Goal: Information Seeking & Learning: Learn about a topic

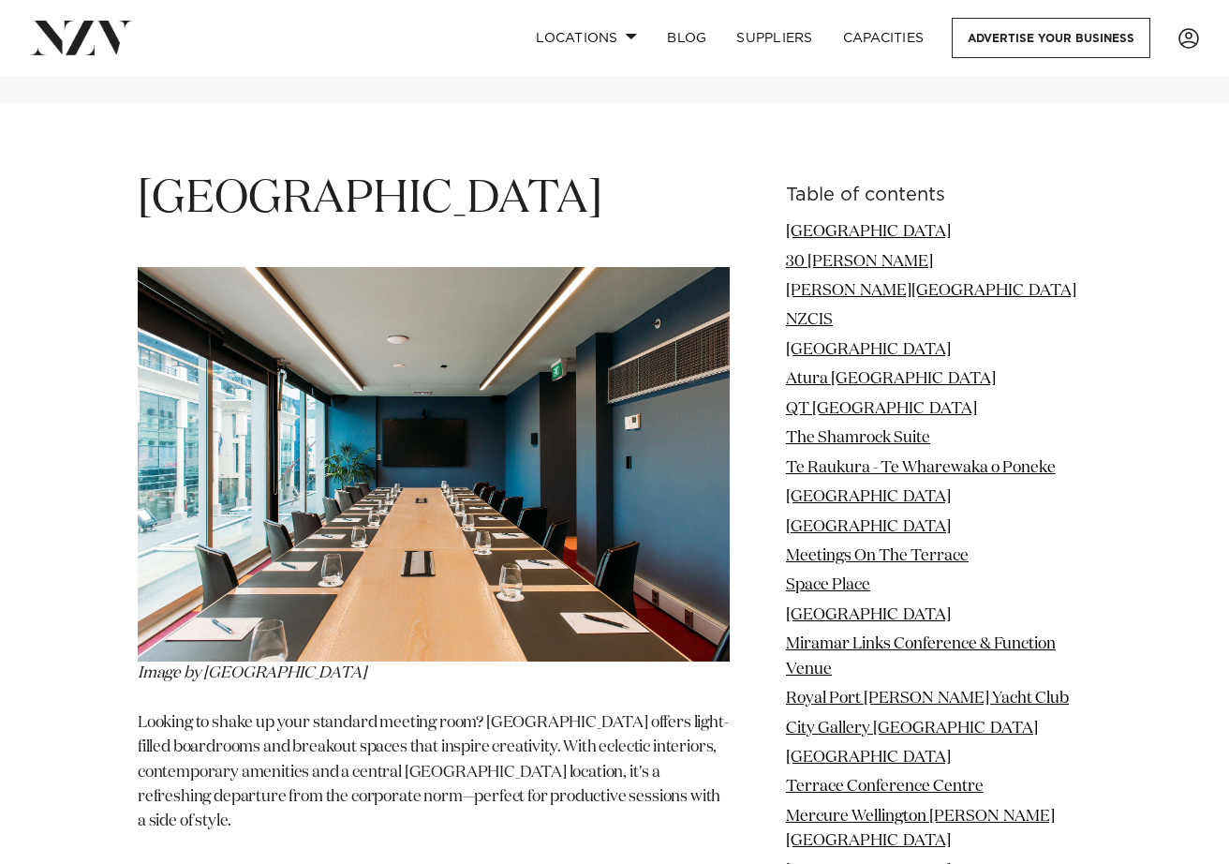
scroll to position [2155, 0]
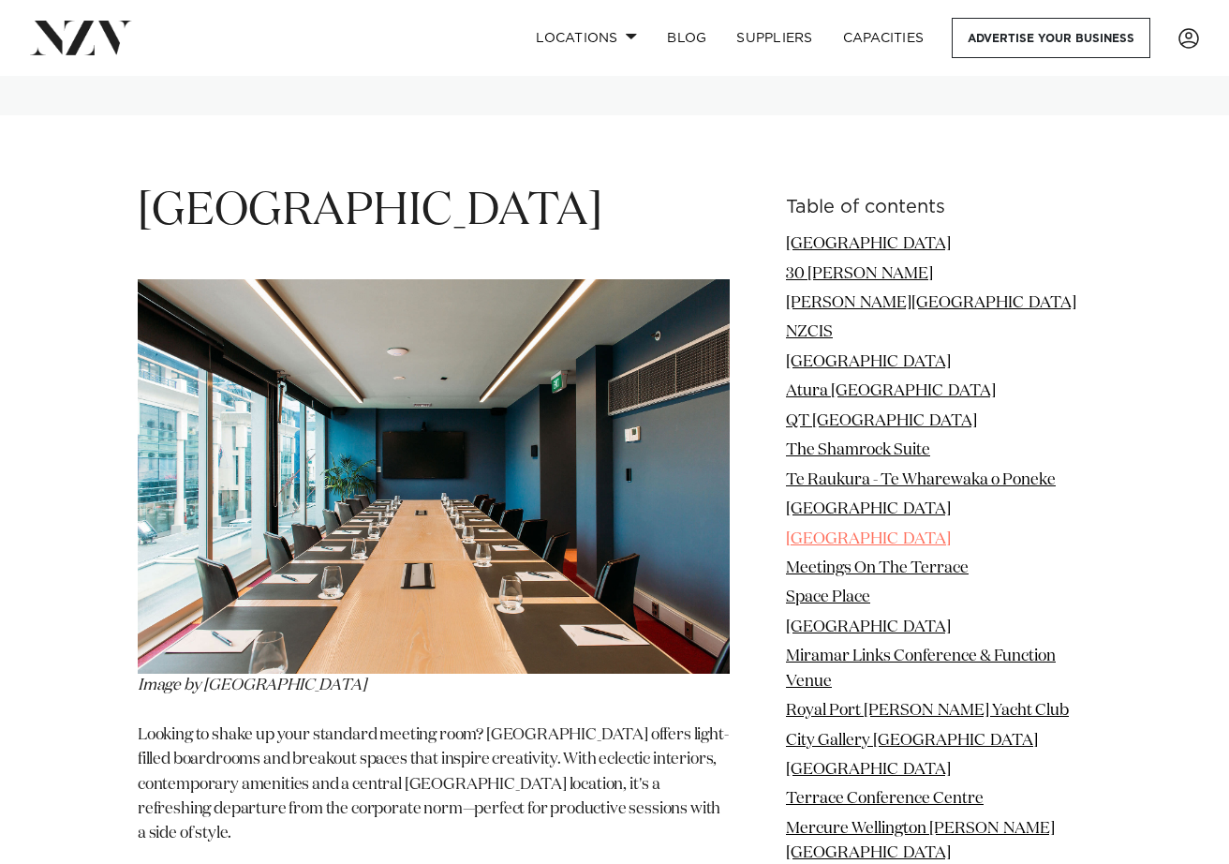
click at [912, 531] on link "Tiakiwai Conference Centre" at bounding box center [868, 539] width 165 height 16
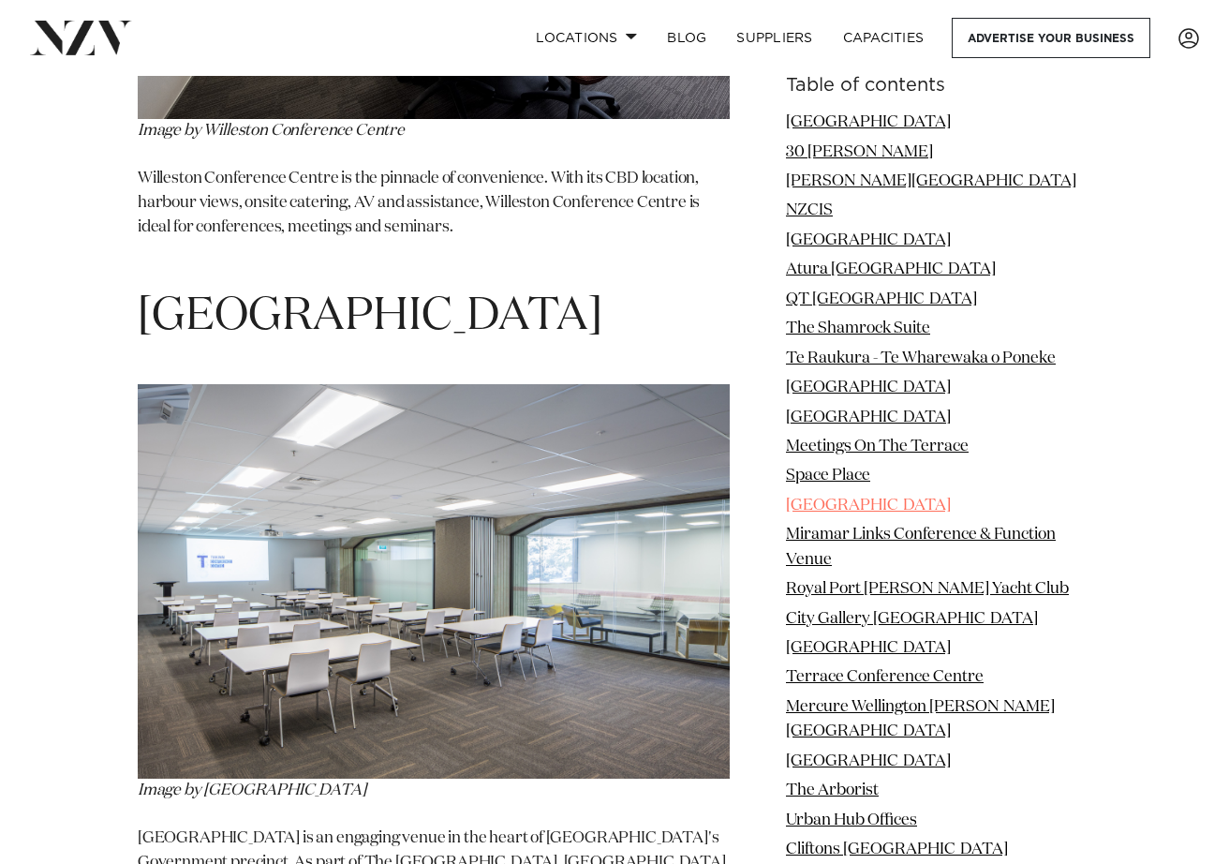
scroll to position [9229, 0]
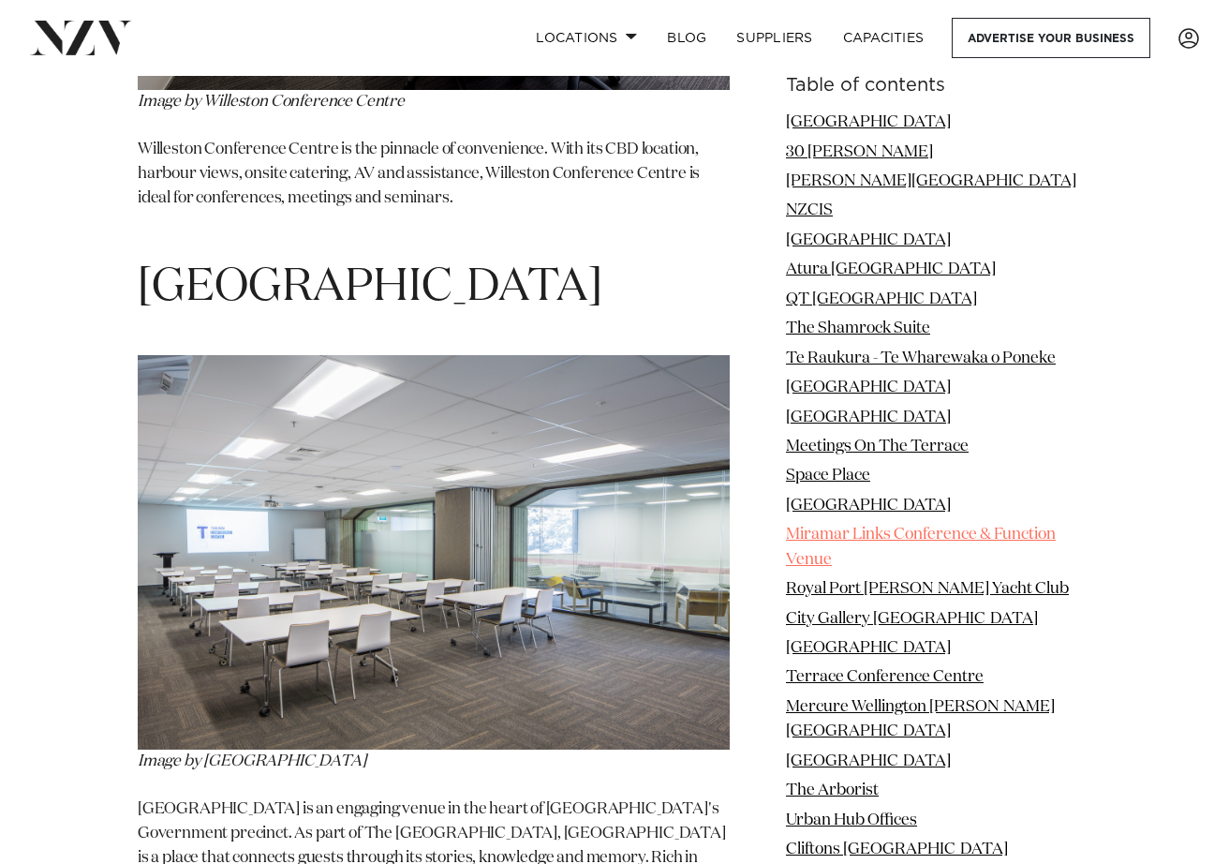
click at [935, 532] on link "Miramar Links Conference & Function Venue" at bounding box center [921, 546] width 270 height 40
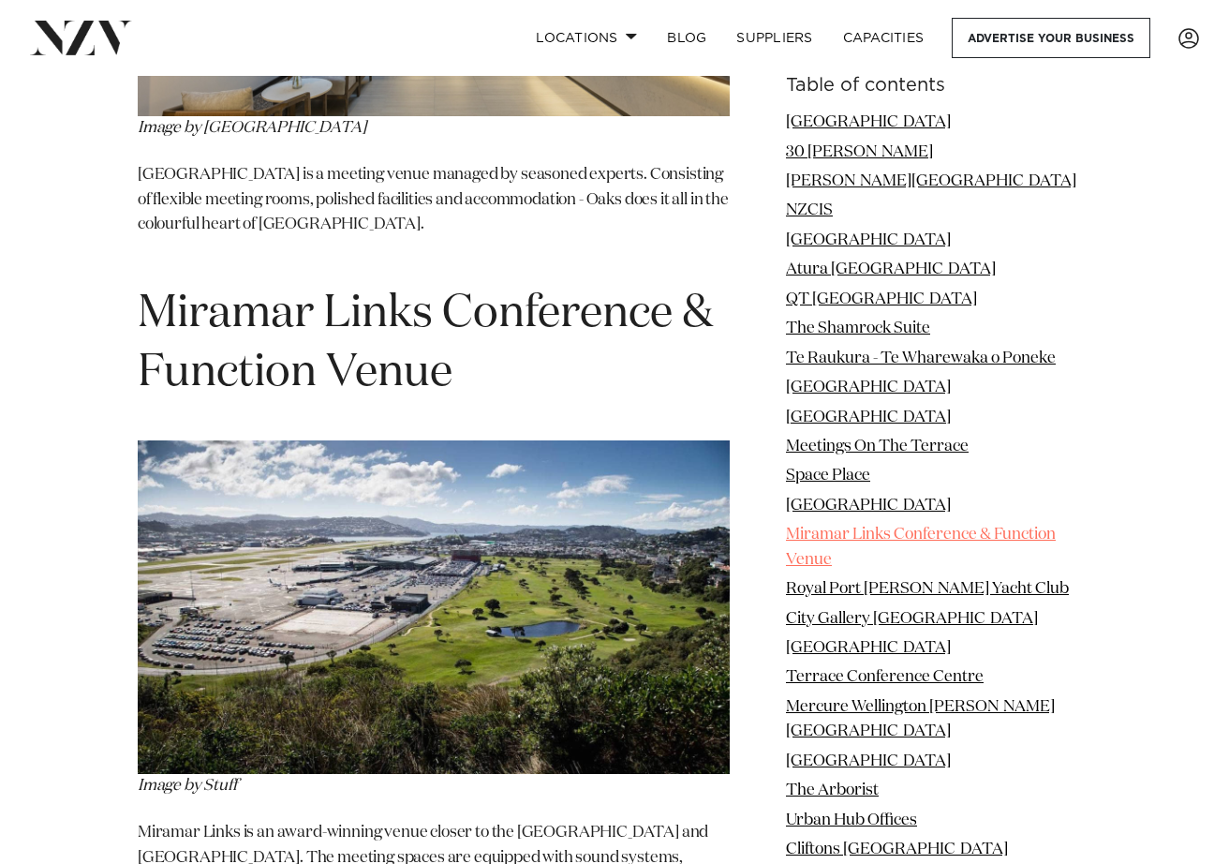
scroll to position [11973, 0]
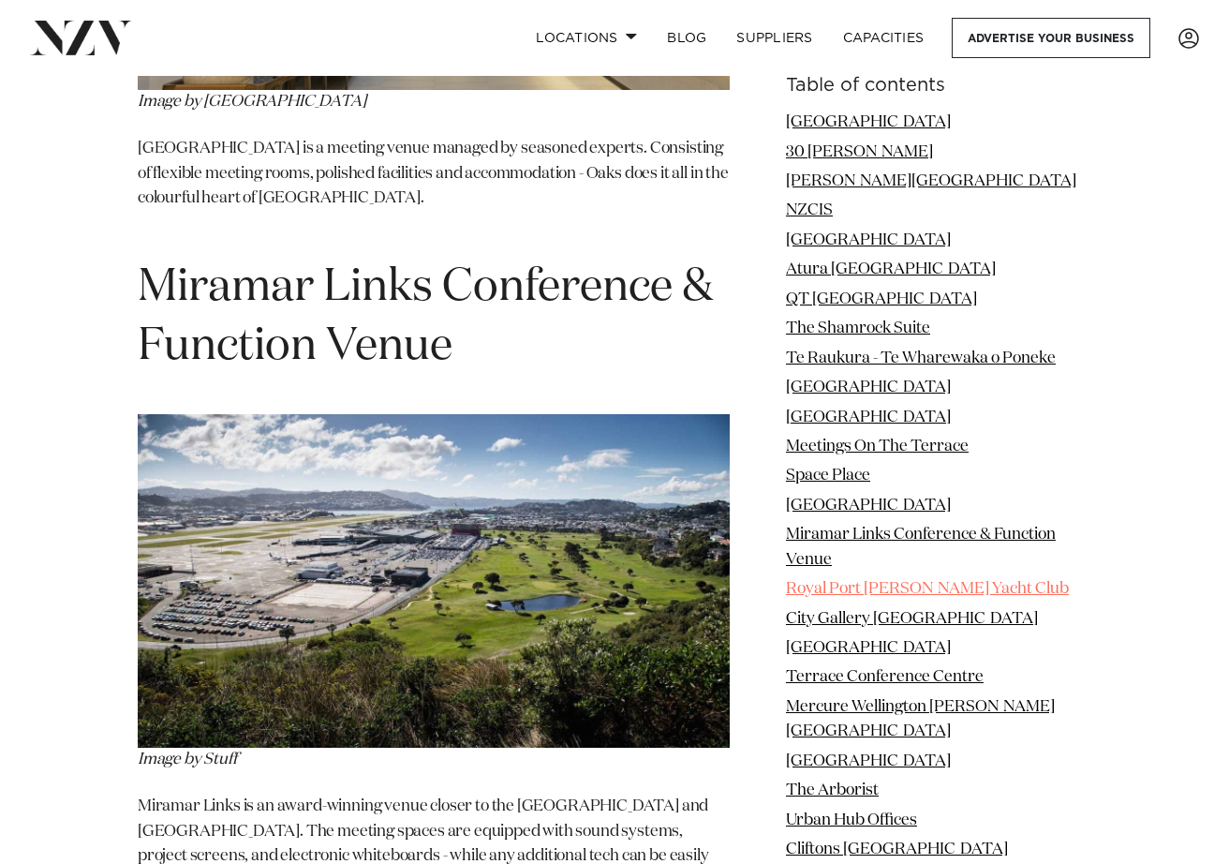
click at [956, 586] on link "Royal Port Nicholson Yacht Club" at bounding box center [927, 589] width 283 height 16
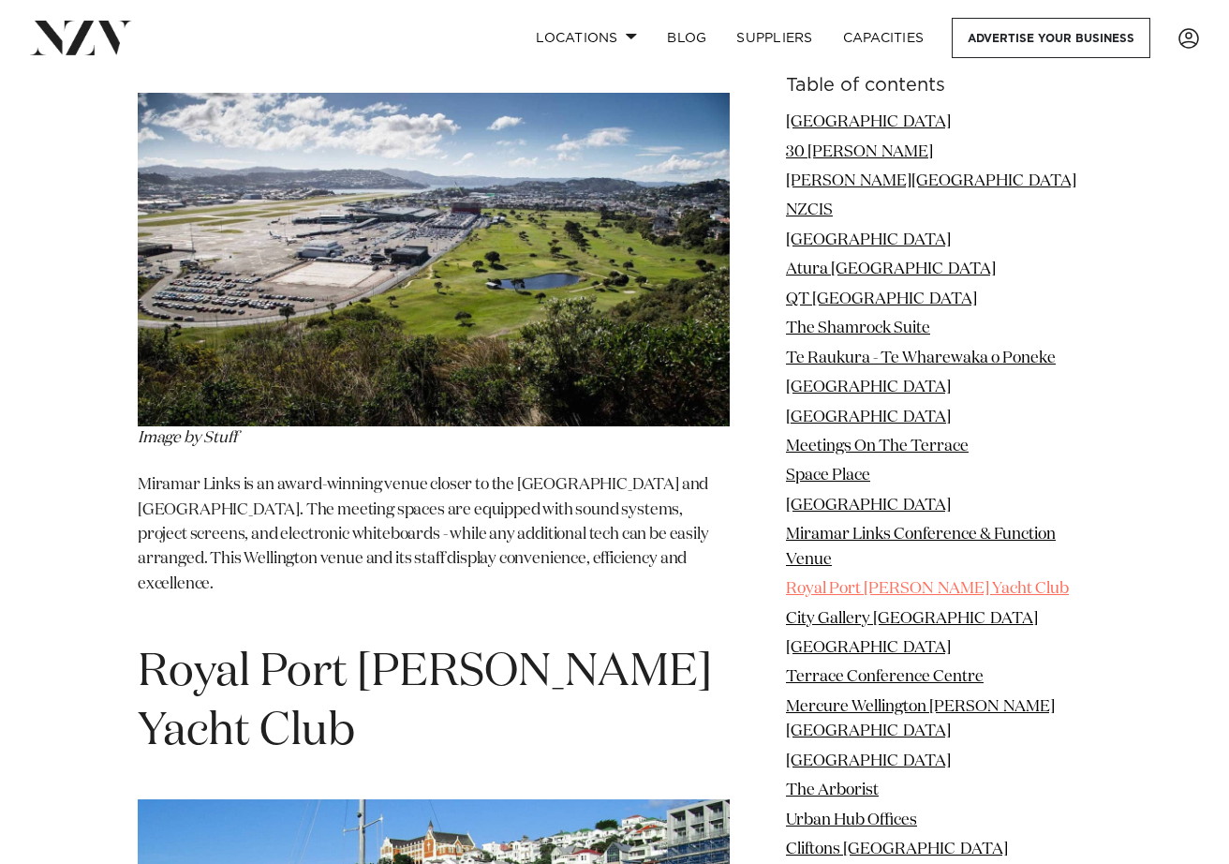
scroll to position [12655, 0]
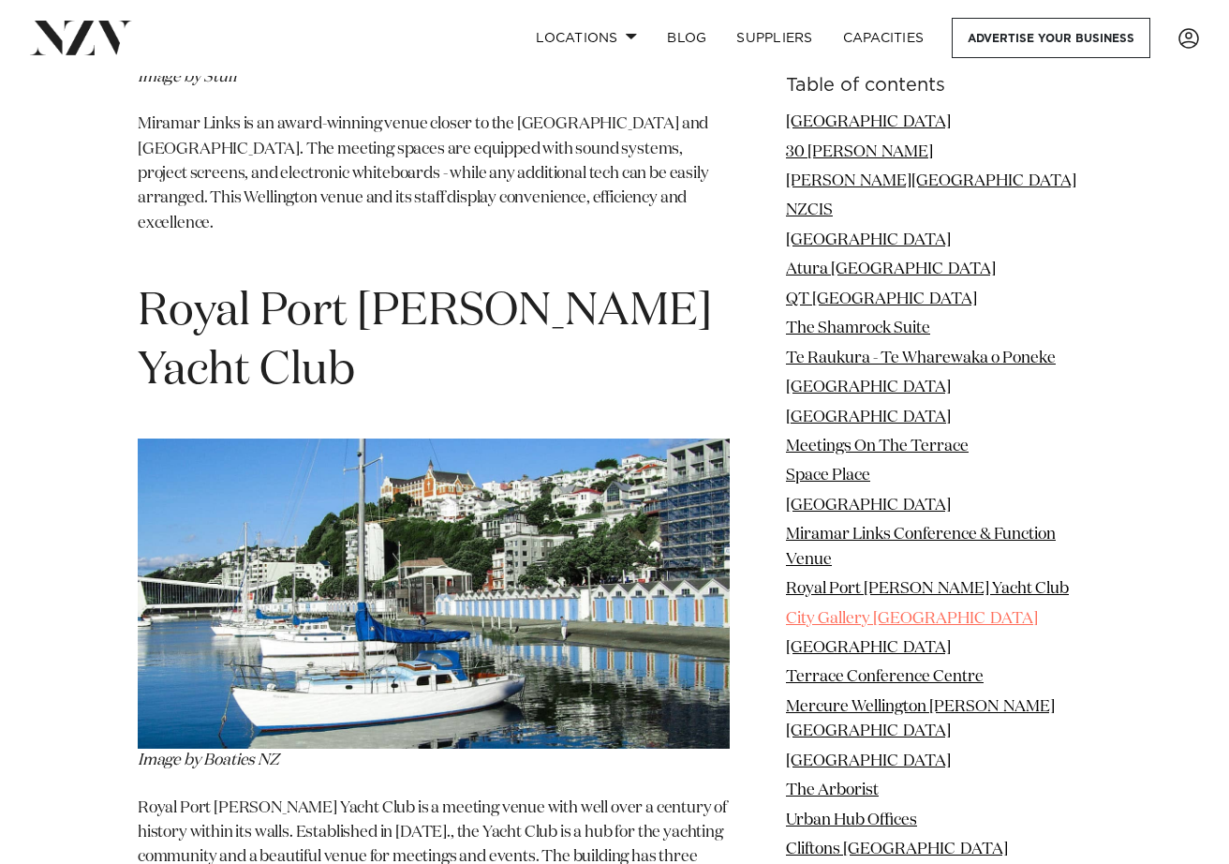
click at [909, 613] on link "City Gallery Wellington" at bounding box center [912, 618] width 252 height 16
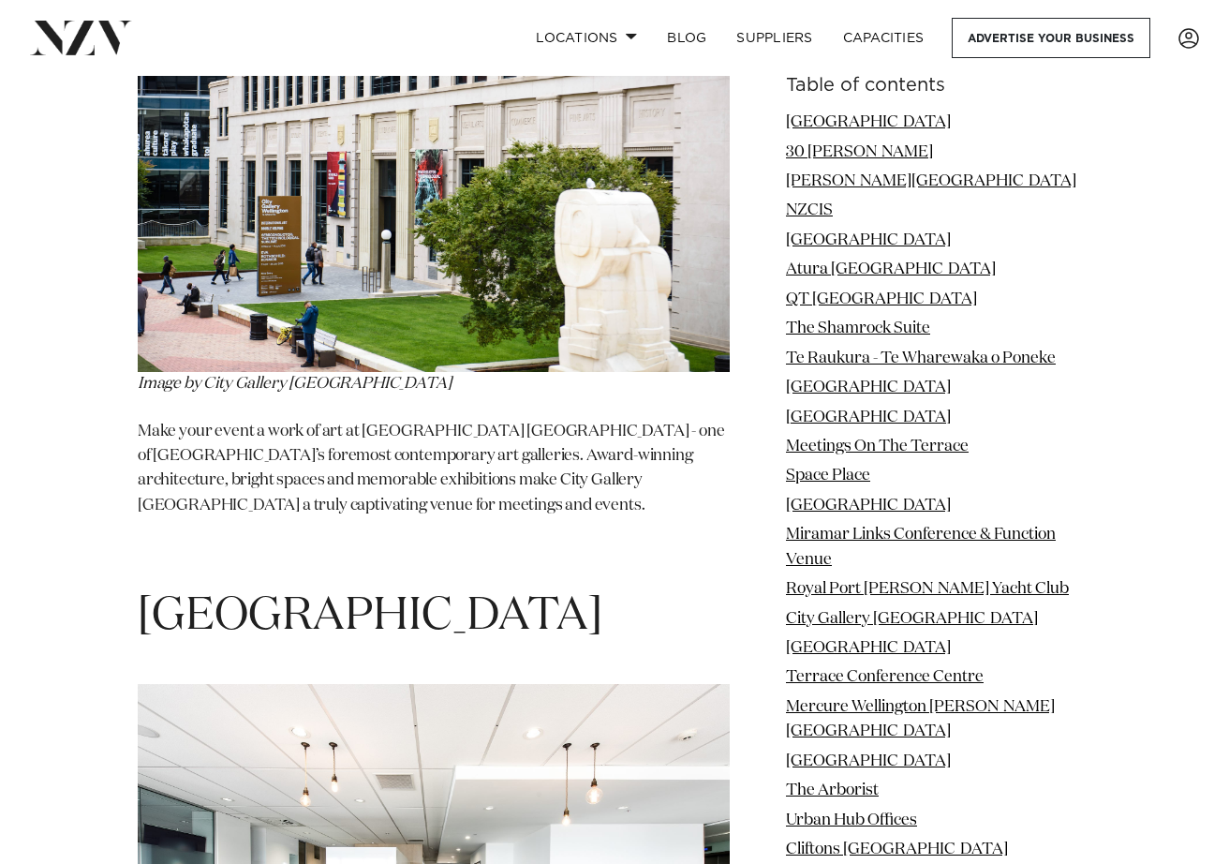
scroll to position [13782, 0]
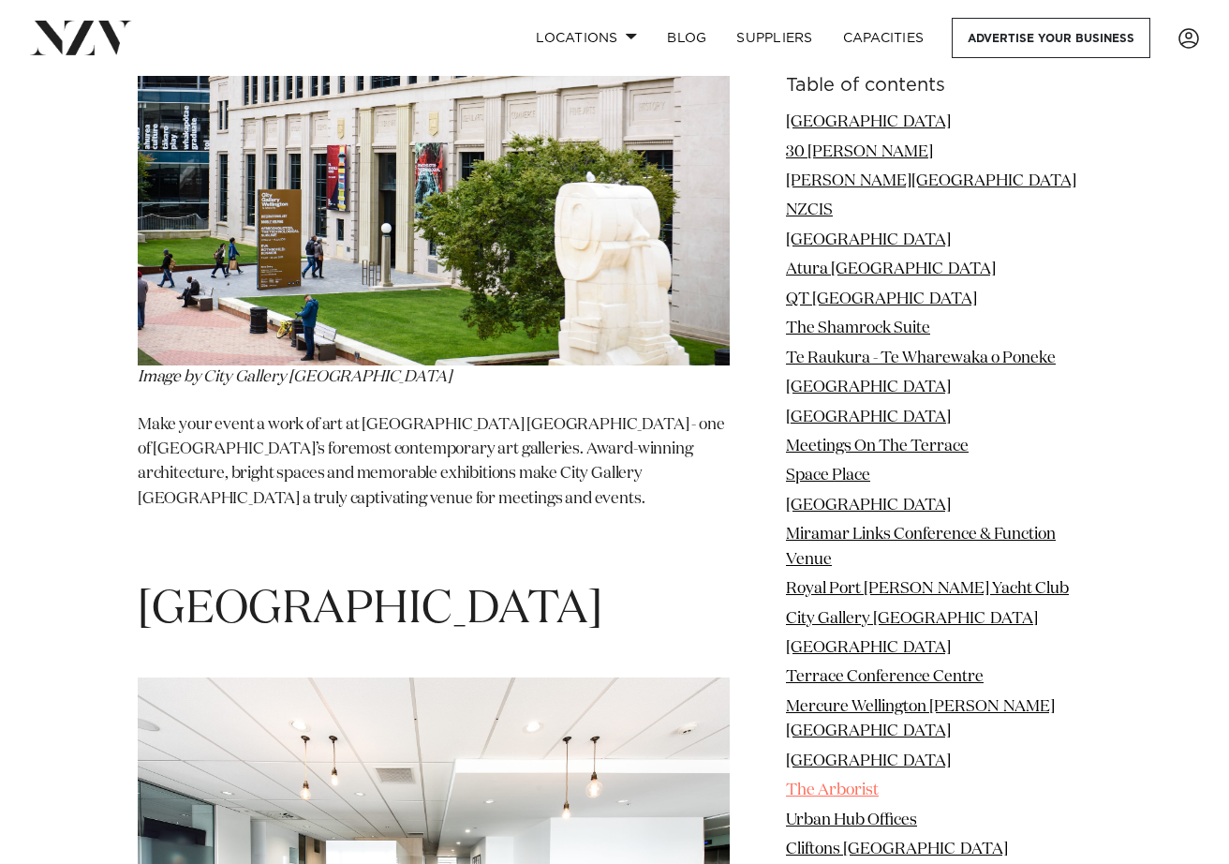
click at [857, 782] on link "The Arborist" at bounding box center [832, 790] width 93 height 16
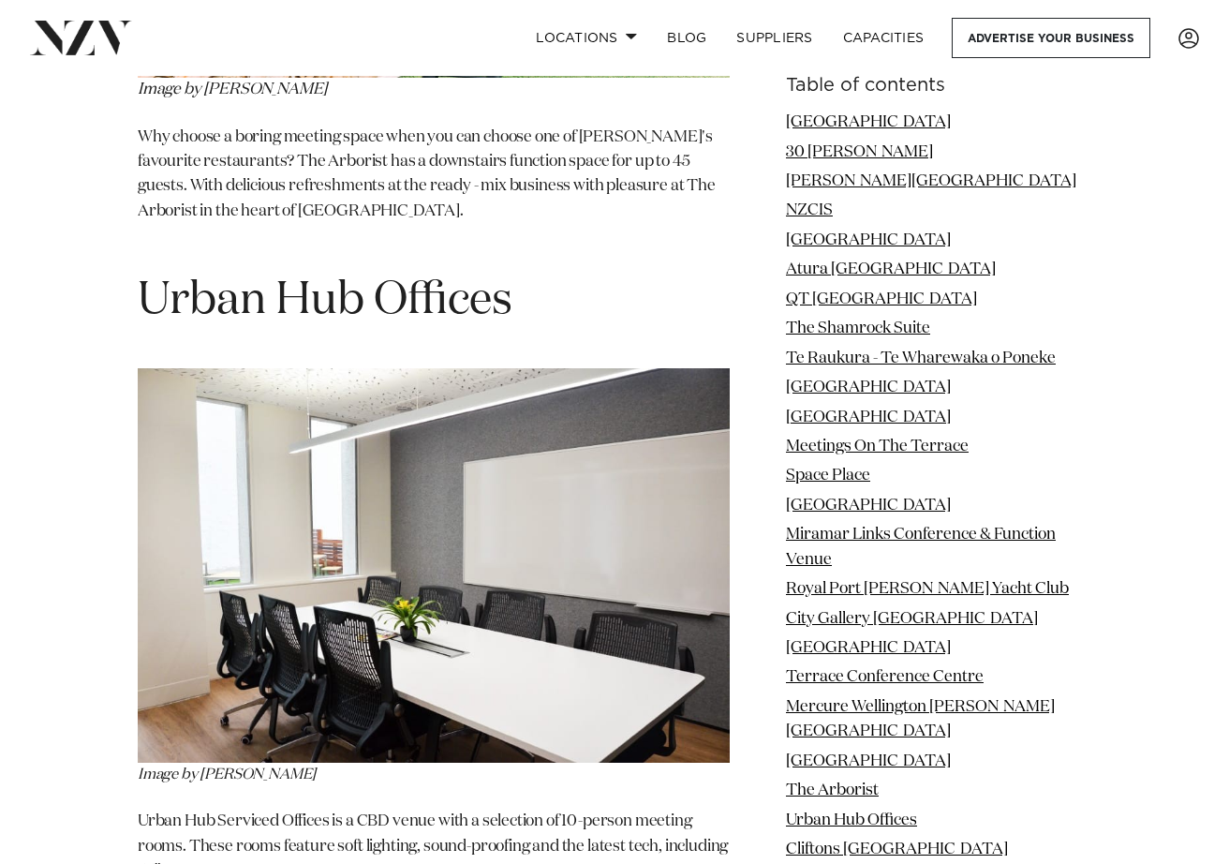
scroll to position [17248, 0]
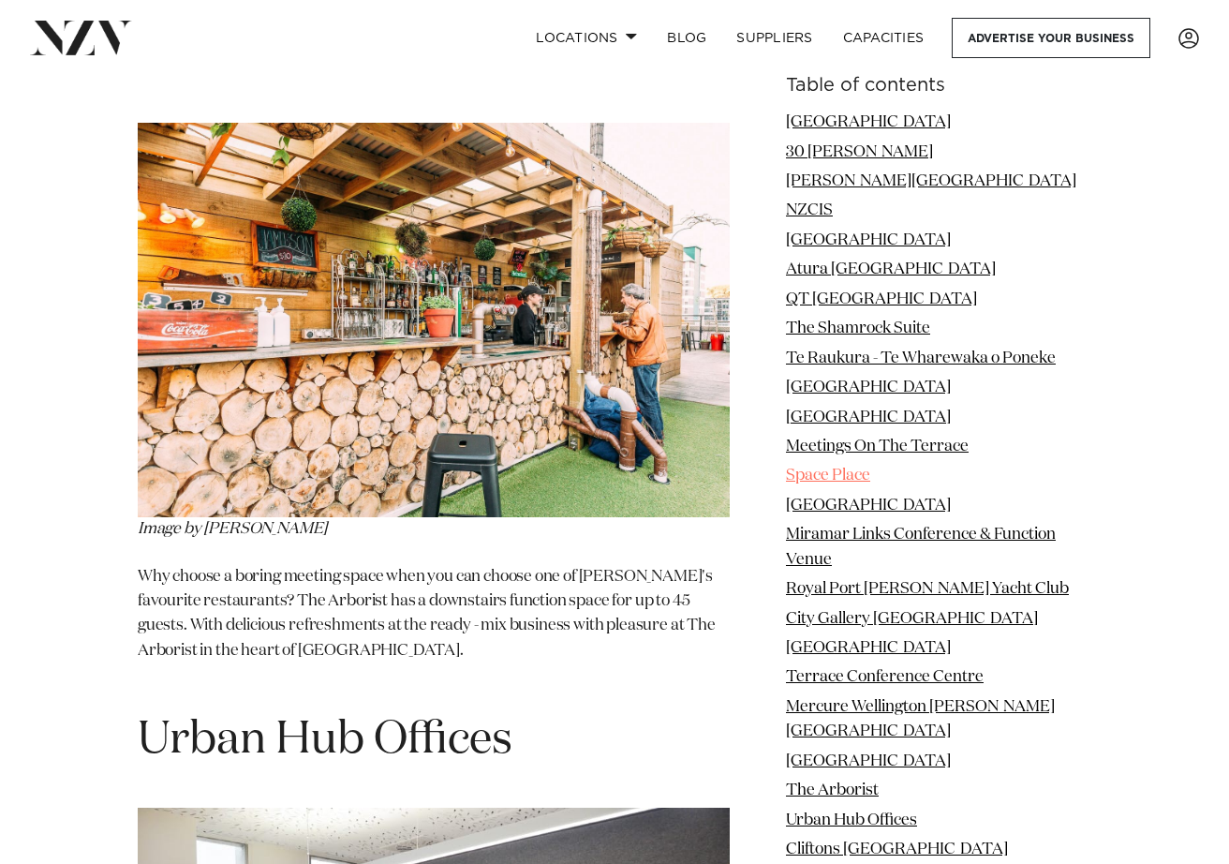
click at [800, 474] on link "Space Place" at bounding box center [828, 475] width 84 height 16
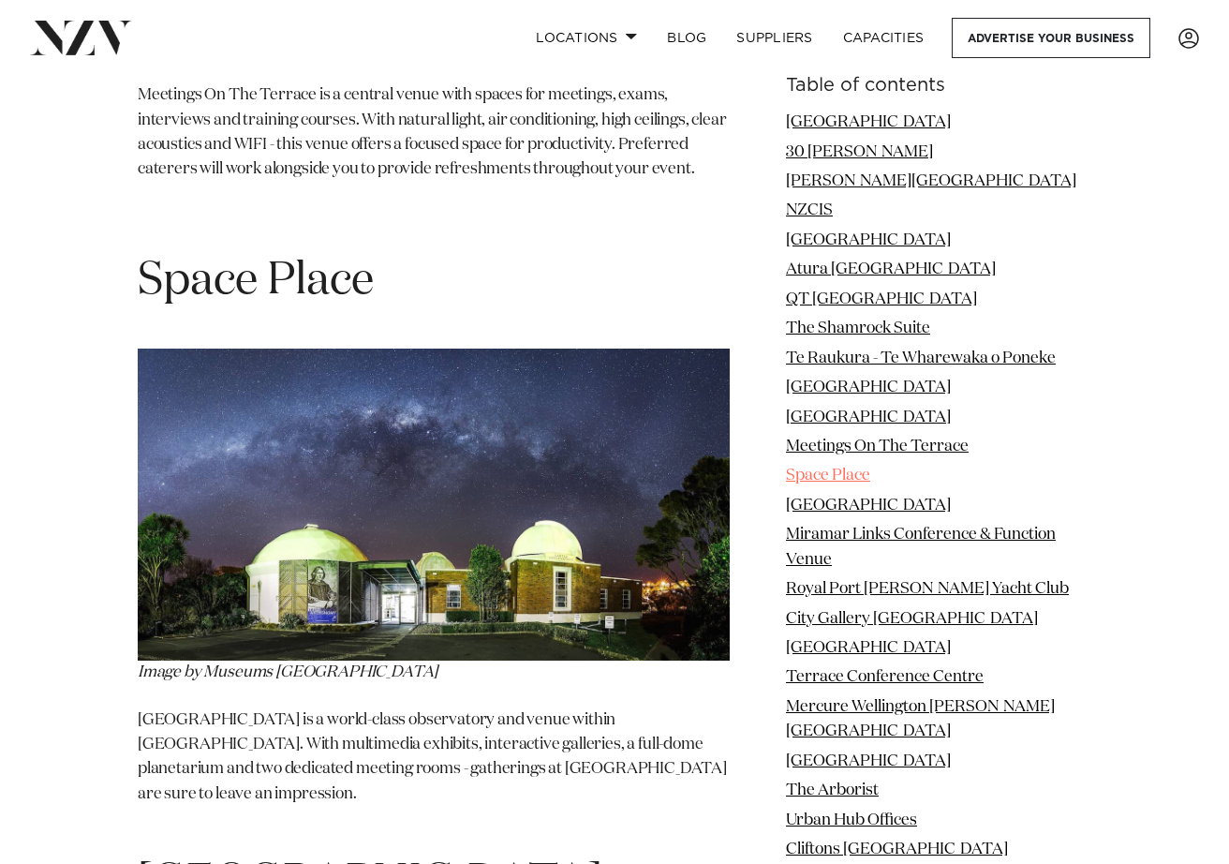
scroll to position [10725, 0]
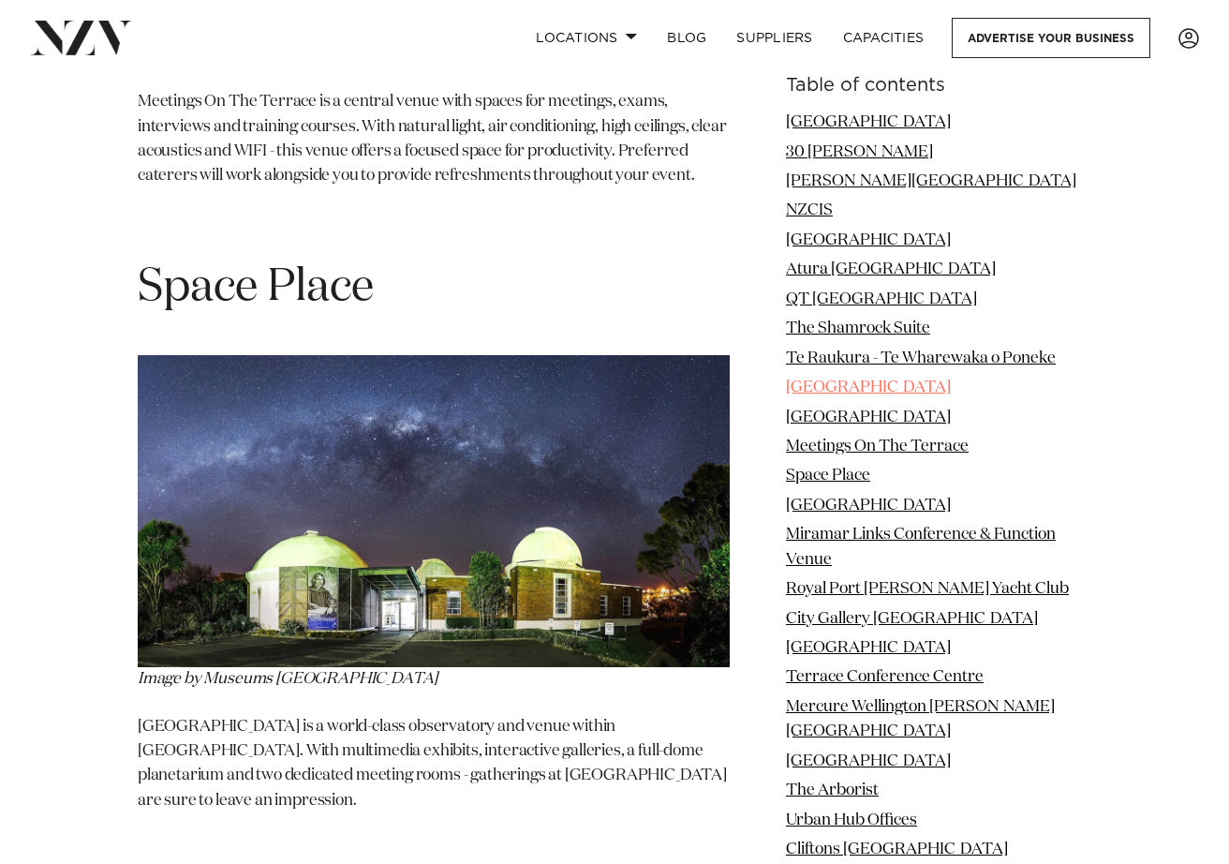
click at [789, 384] on link "Willeston Conference Centre" at bounding box center [868, 387] width 165 height 16
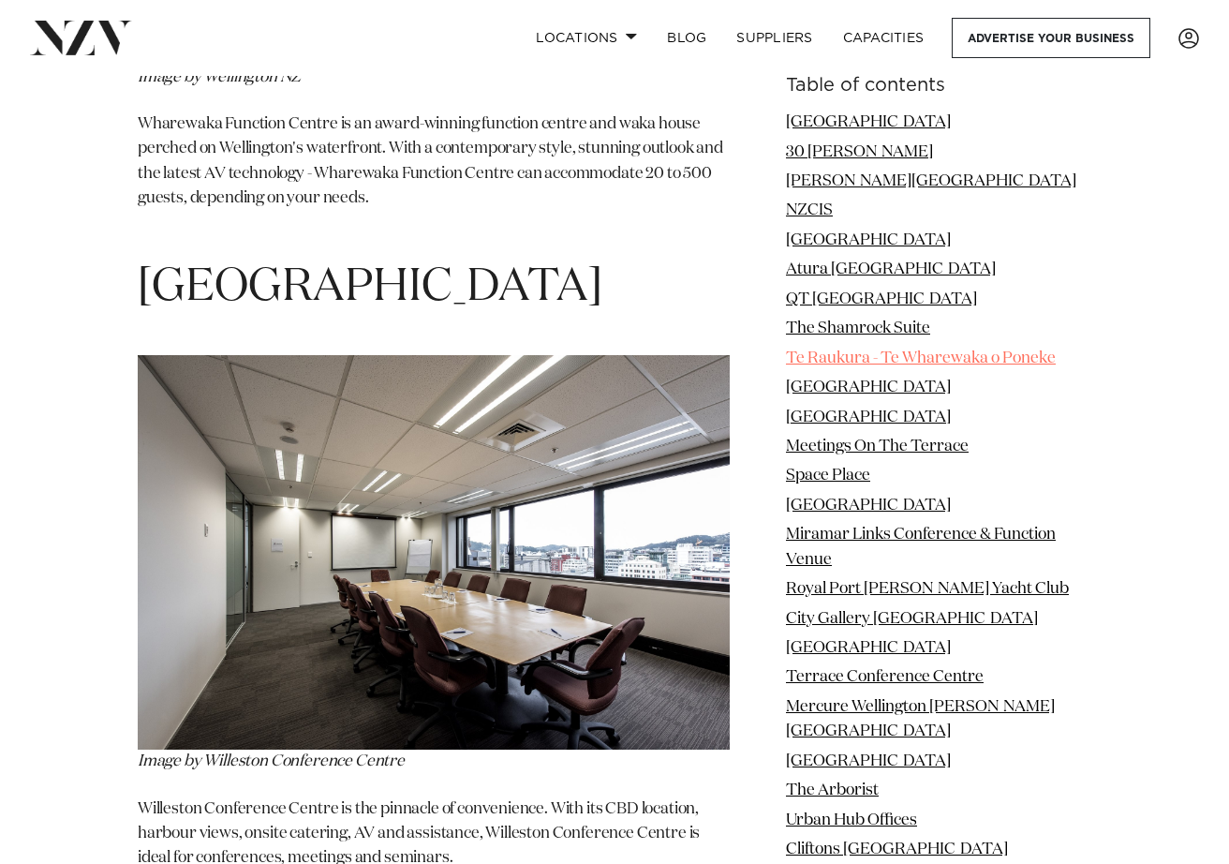
click at [808, 355] on link "Te Raukura - Te Wharewaka o Poneke" at bounding box center [921, 358] width 270 height 16
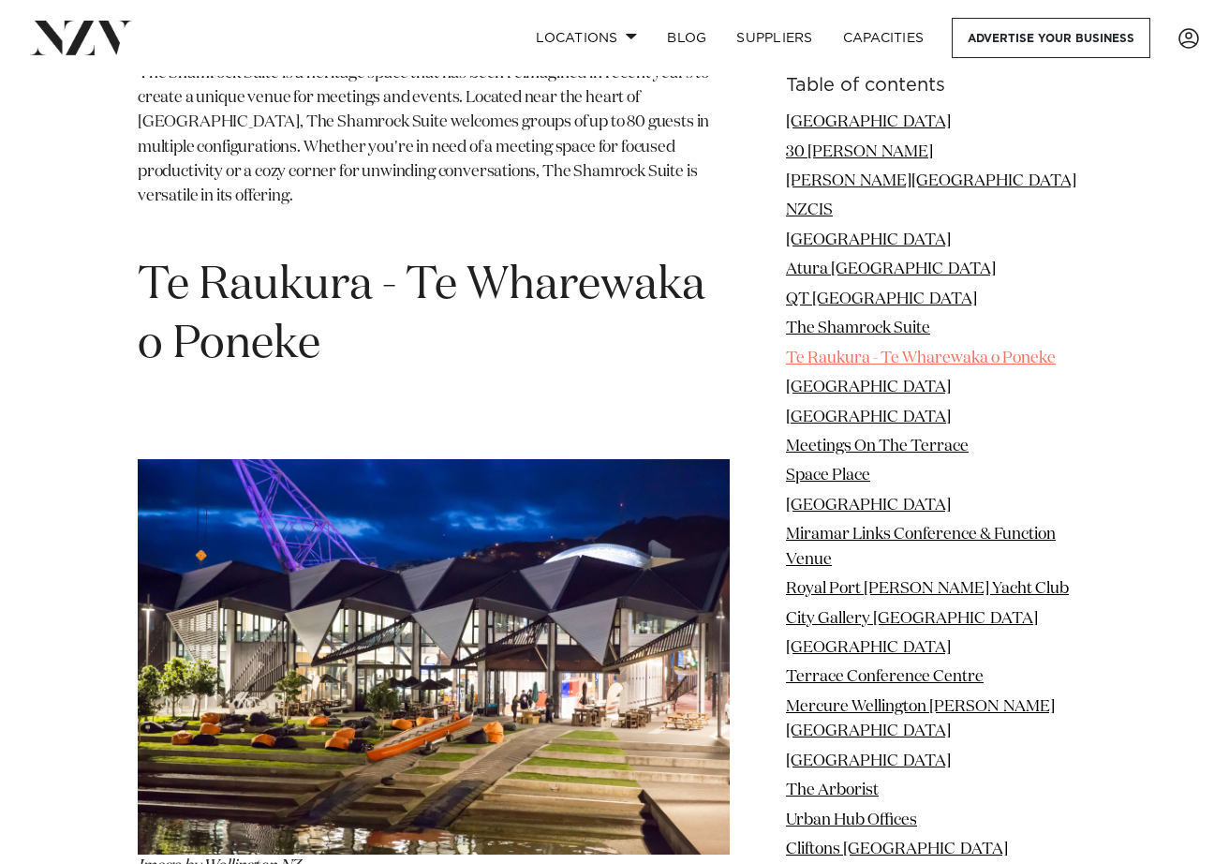
scroll to position [7778, 0]
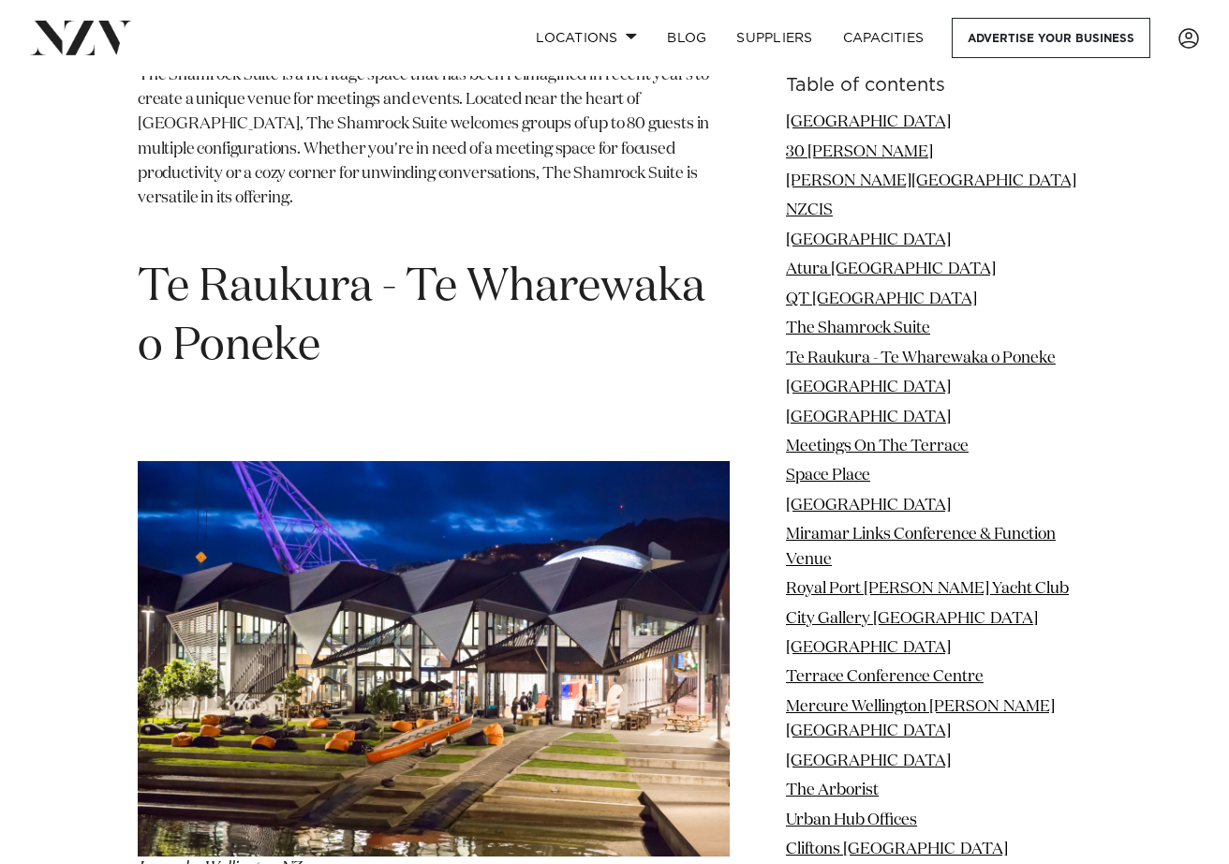
click at [798, 318] on li "The Shamrock Suite" at bounding box center [938, 329] width 305 height 24
click at [802, 334] on link "The Shamrock Suite" at bounding box center [858, 328] width 144 height 16
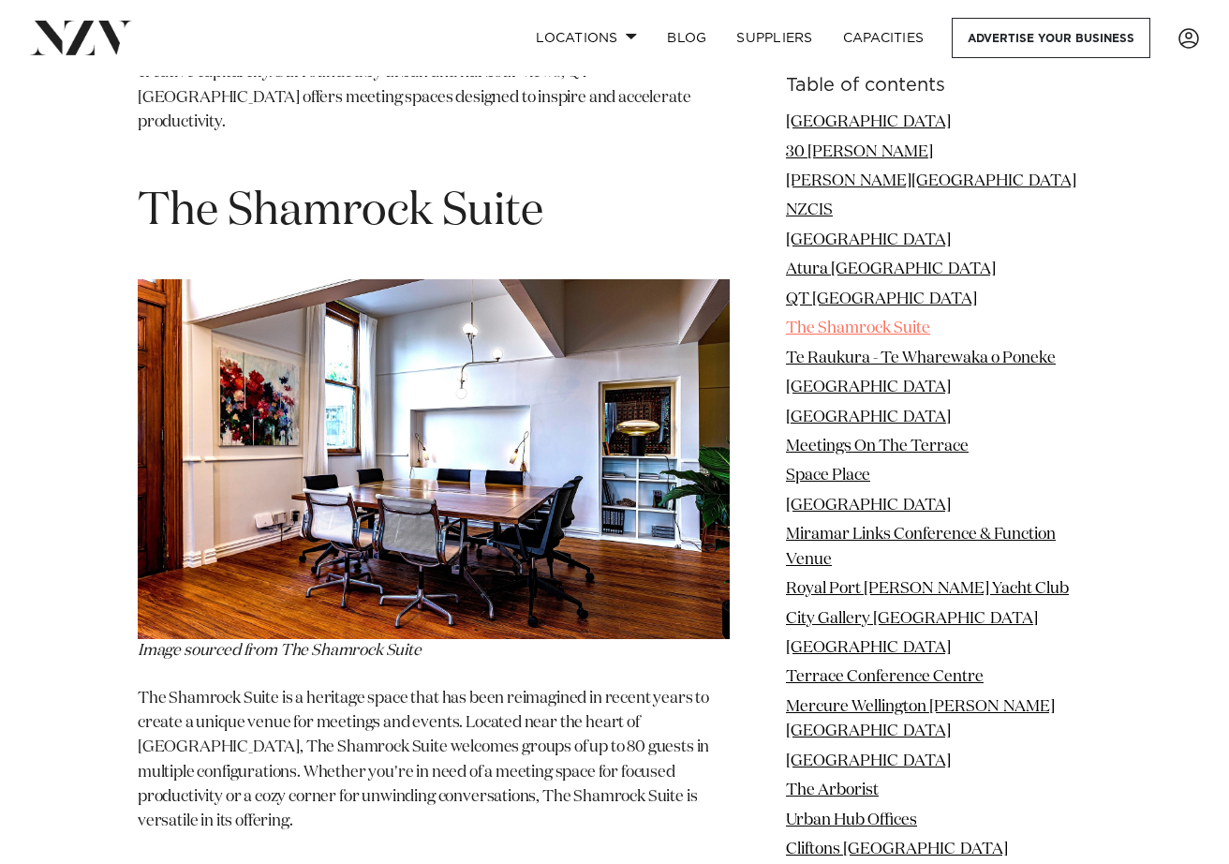
scroll to position [7080, 0]
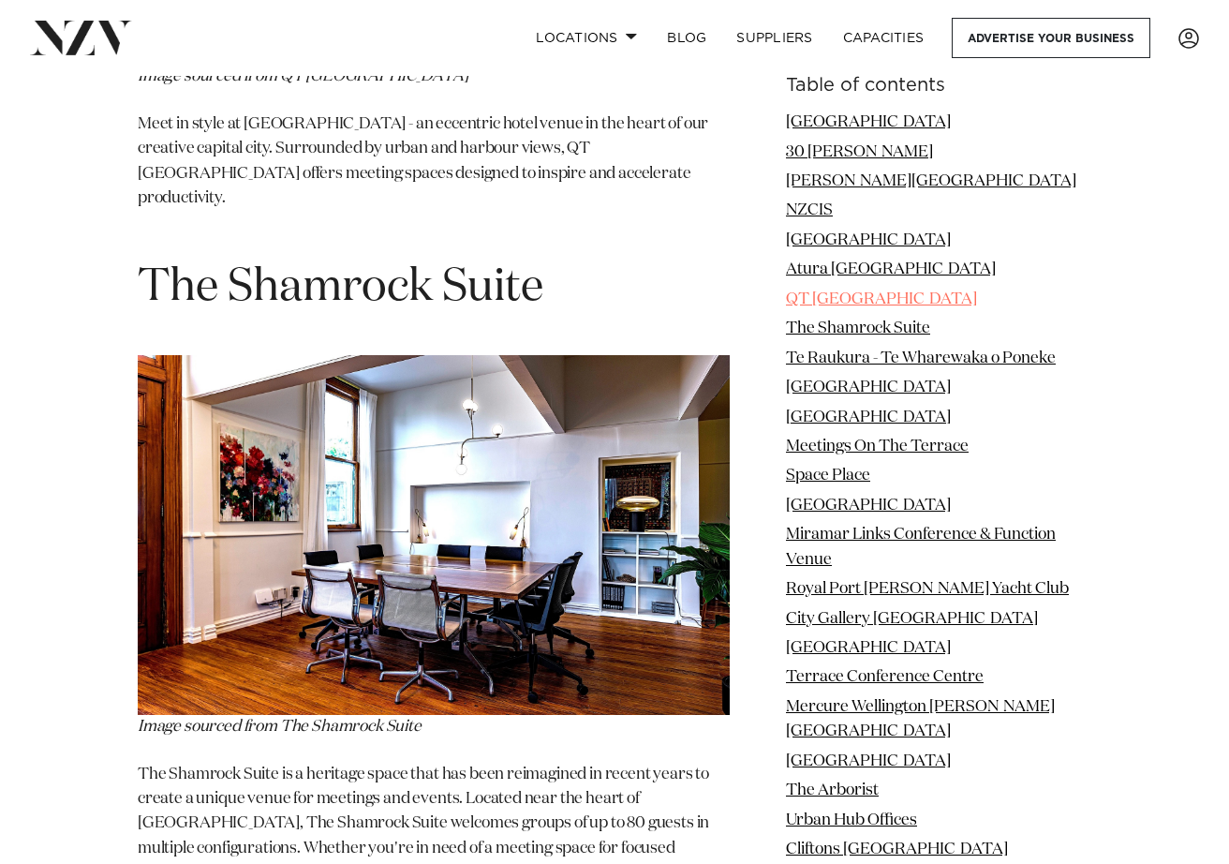
click at [815, 304] on link "QT Wellington" at bounding box center [881, 299] width 191 height 16
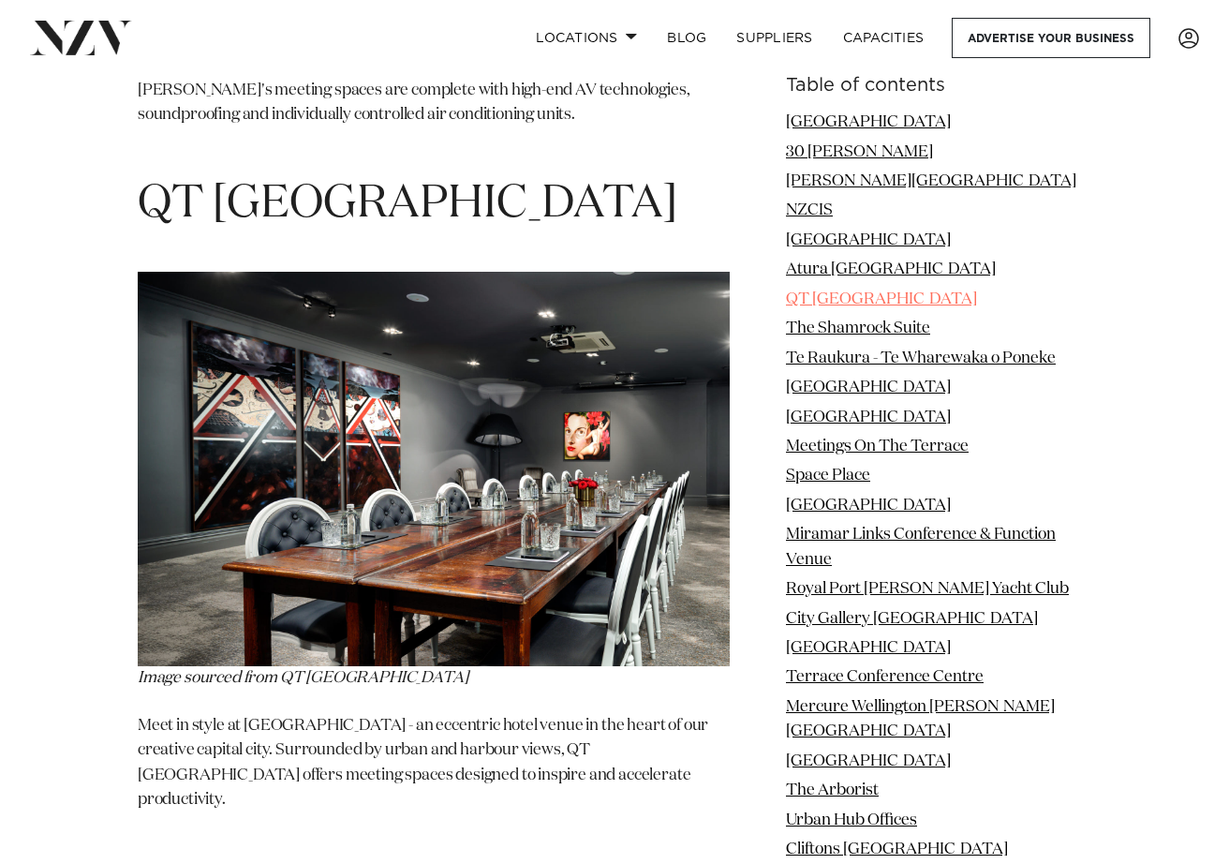
scroll to position [6420, 0]
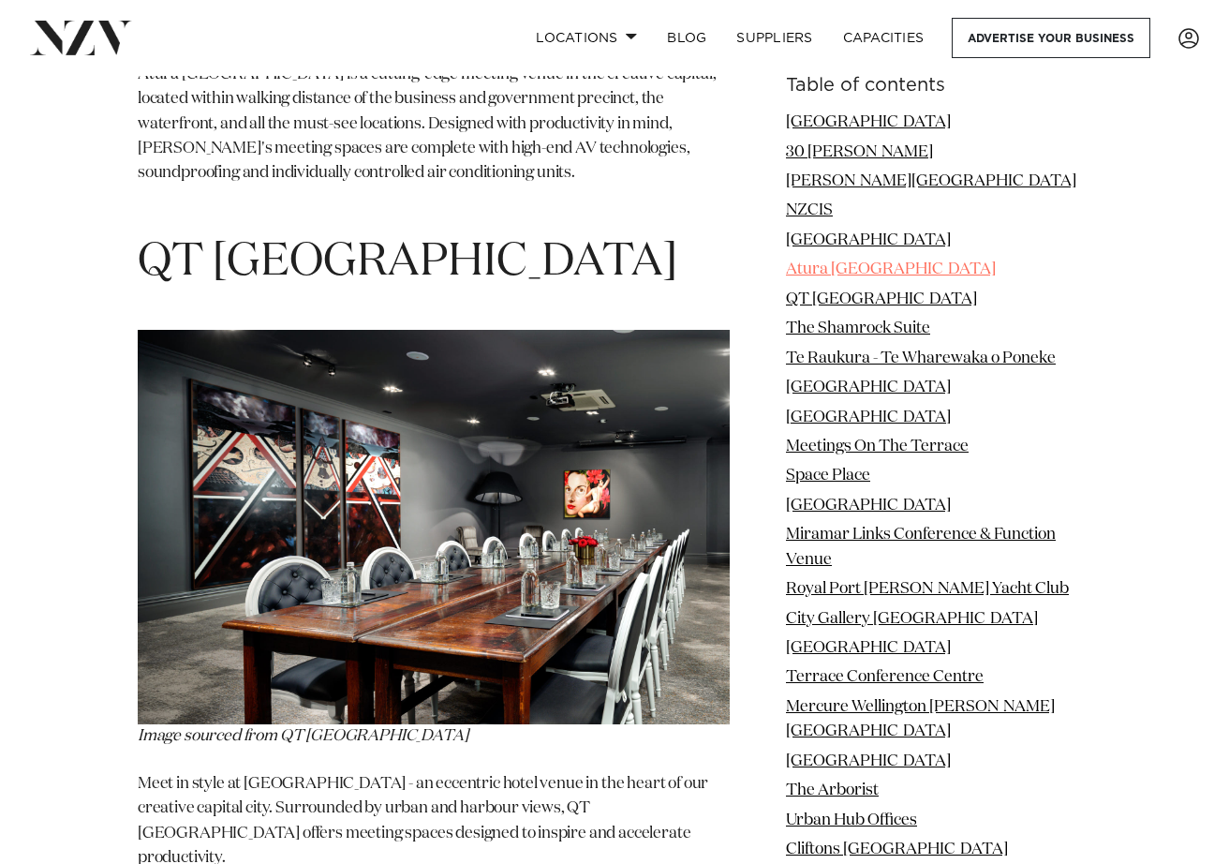
click at [810, 272] on link "Atura Wellington" at bounding box center [891, 269] width 210 height 16
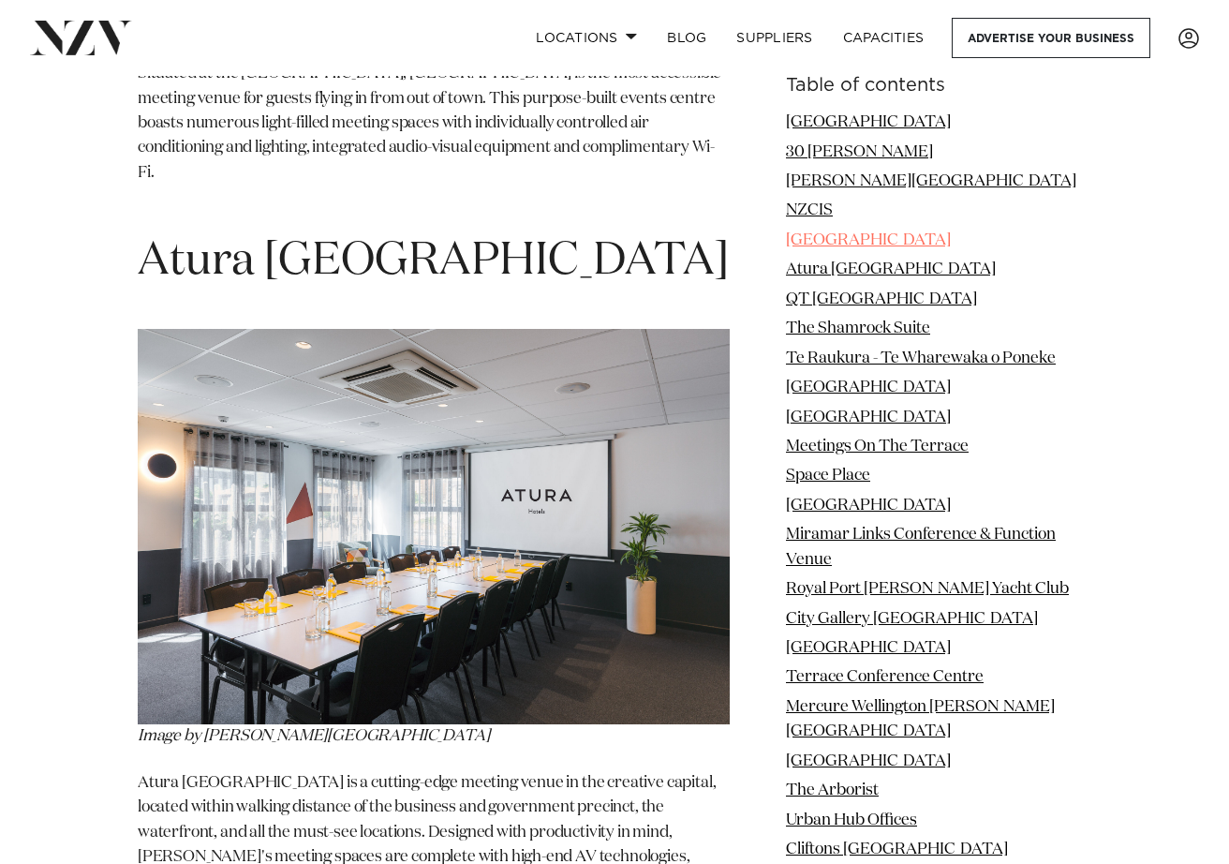
scroll to position [5711, 0]
click at [813, 234] on link "Rydges Wellington Airport" at bounding box center [868, 240] width 165 height 16
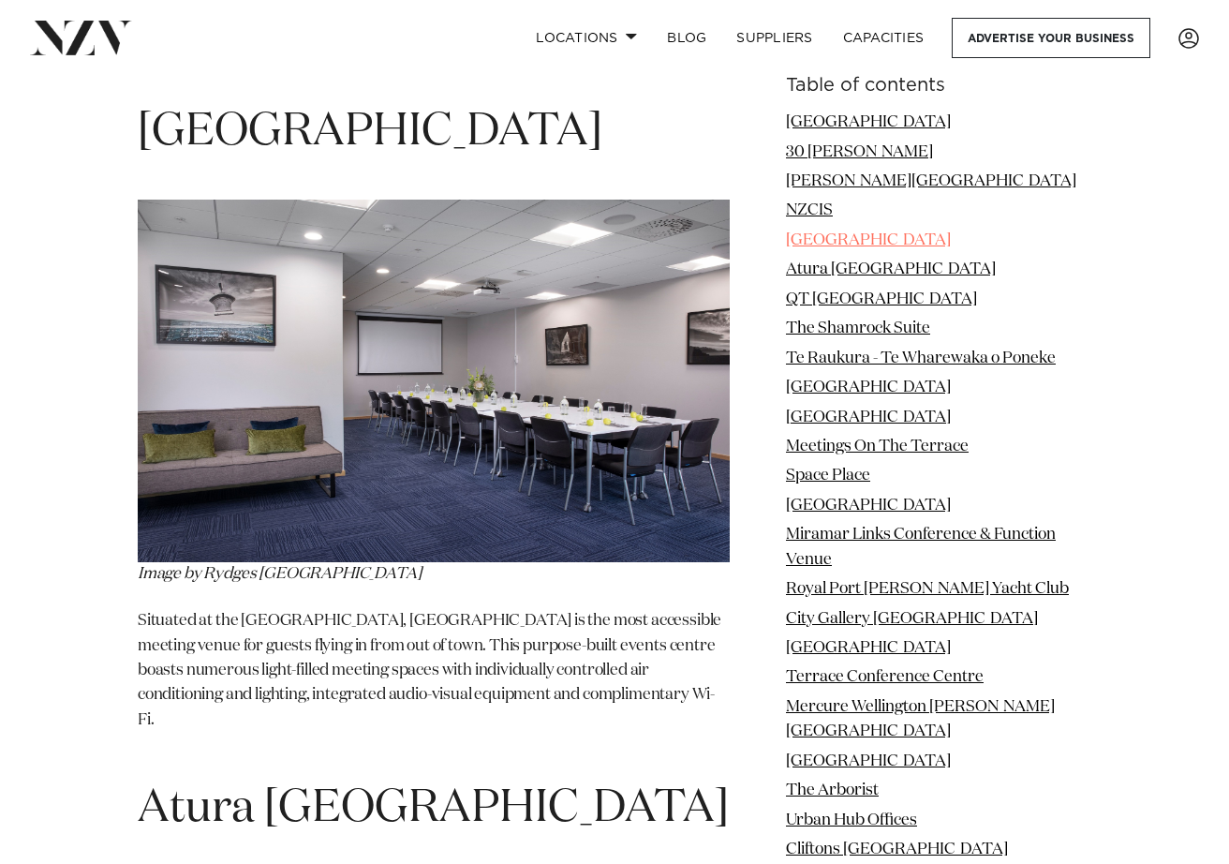
scroll to position [5059, 0]
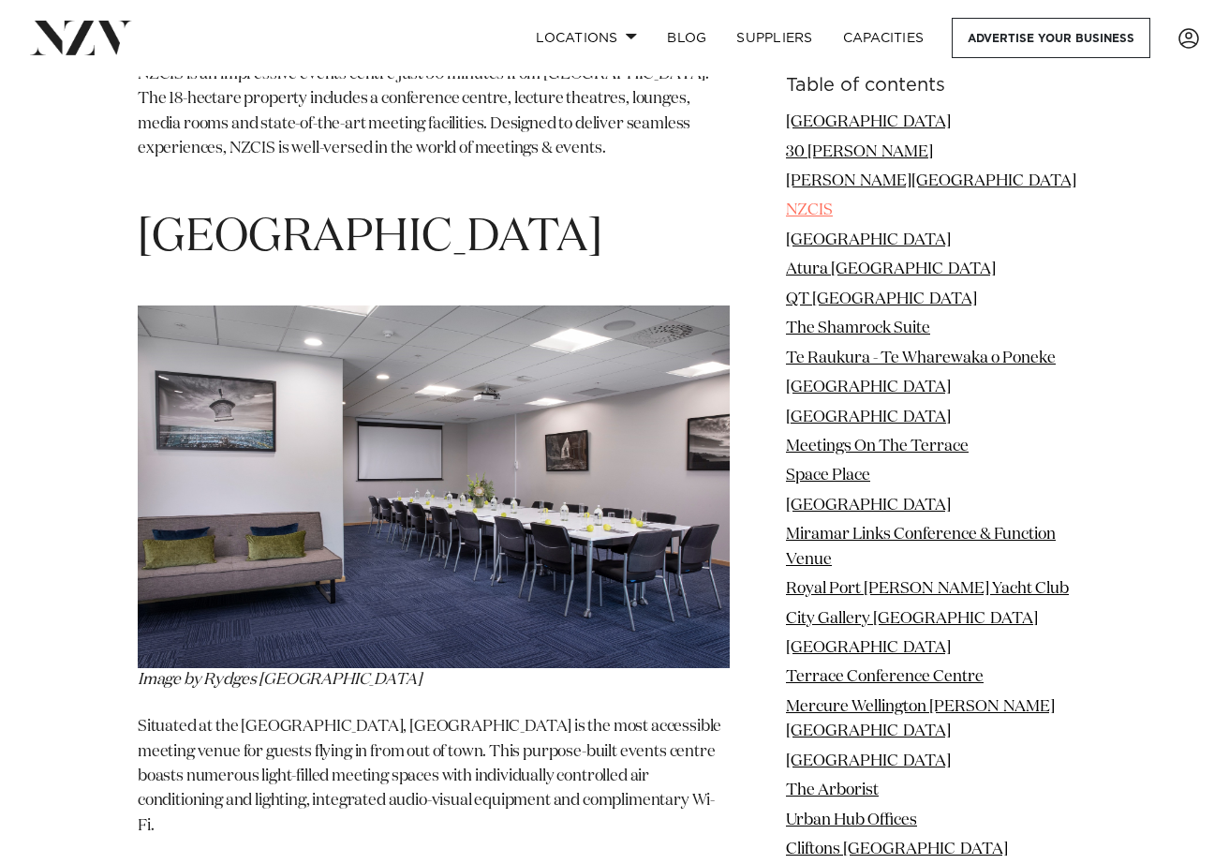
click at [803, 210] on link "NZCIS" at bounding box center [809, 210] width 47 height 16
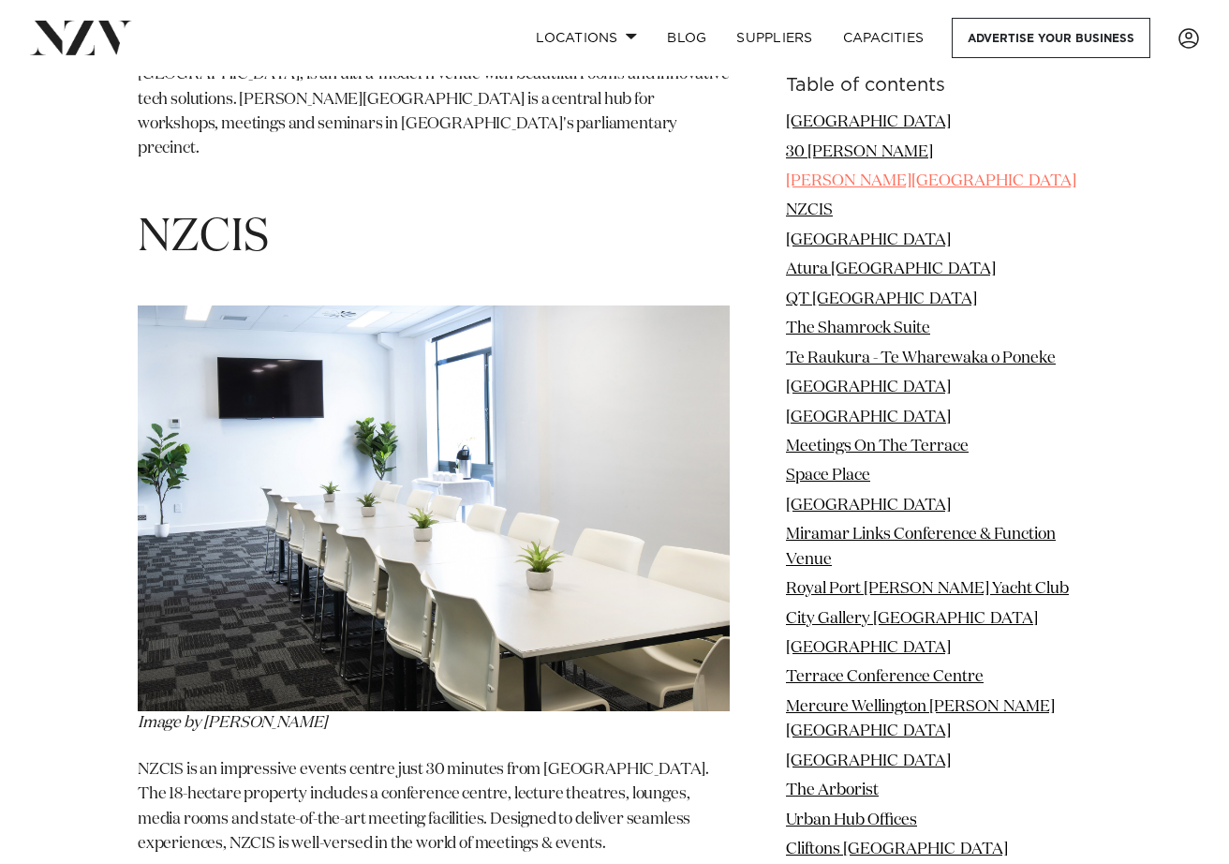
click at [812, 181] on link "Bowen Street" at bounding box center [931, 181] width 290 height 16
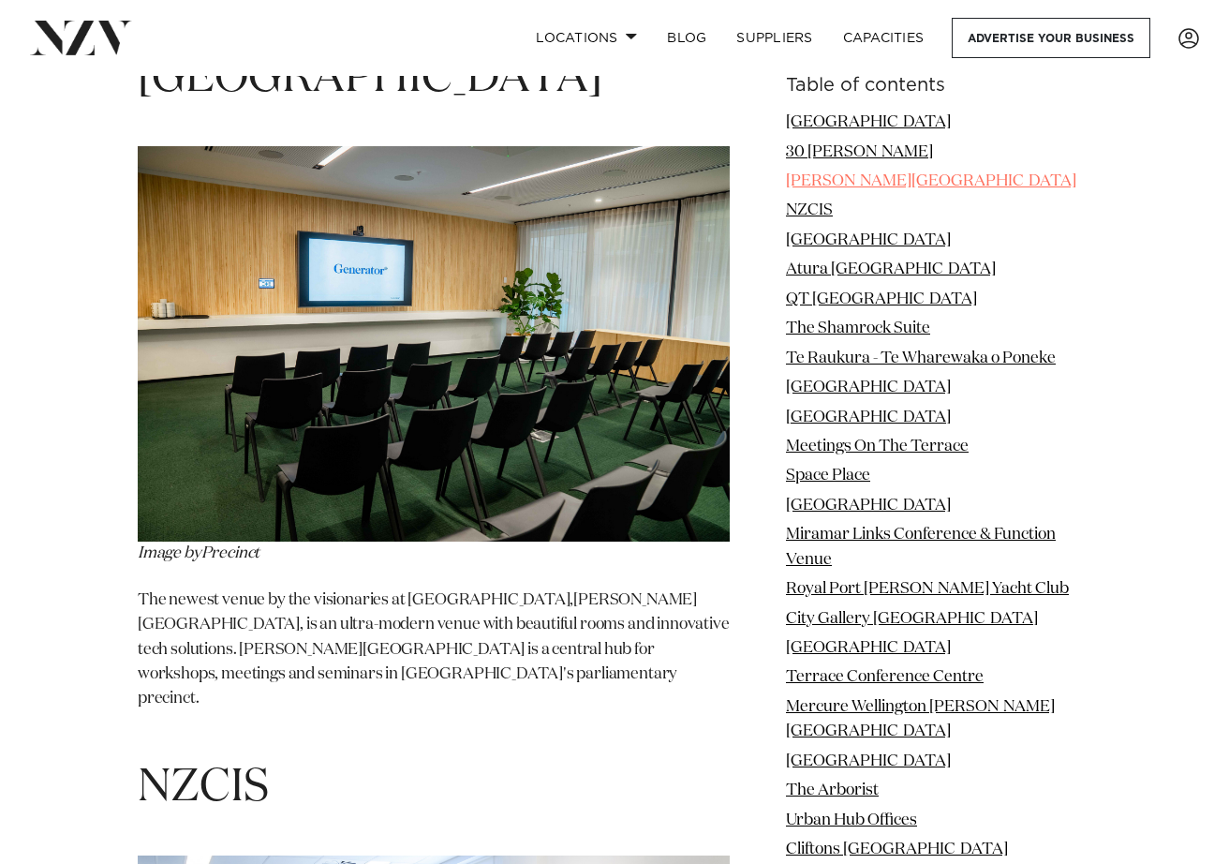
scroll to position [3704, 0]
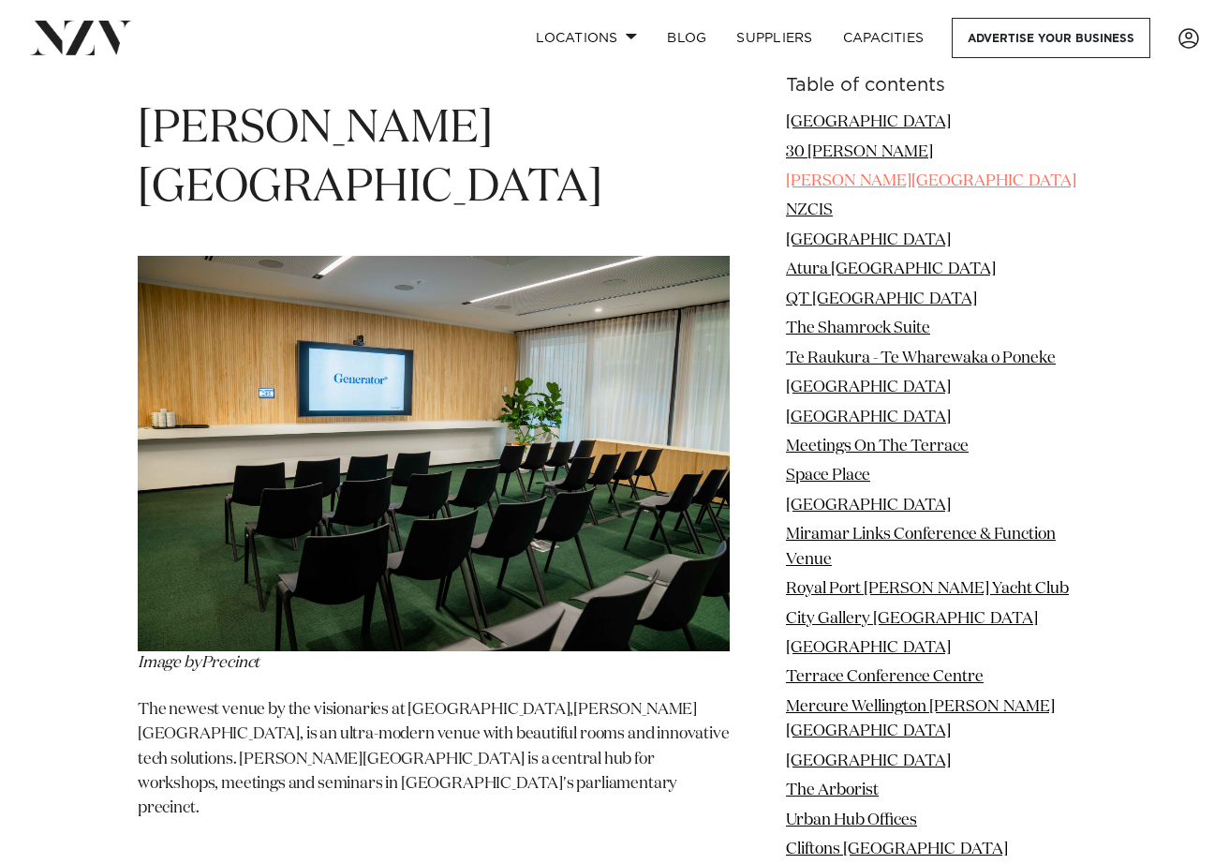
click at [838, 178] on link "Bowen Street" at bounding box center [931, 181] width 290 height 16
click at [820, 138] on ul "Naumi Hotel Wellington 30 Waring Taylor Bowen Street NZCIS Rydges Wellington Ai…" at bounding box center [938, 575] width 305 height 928
click at [823, 151] on link "30 [PERSON_NAME]" at bounding box center [859, 151] width 147 height 16
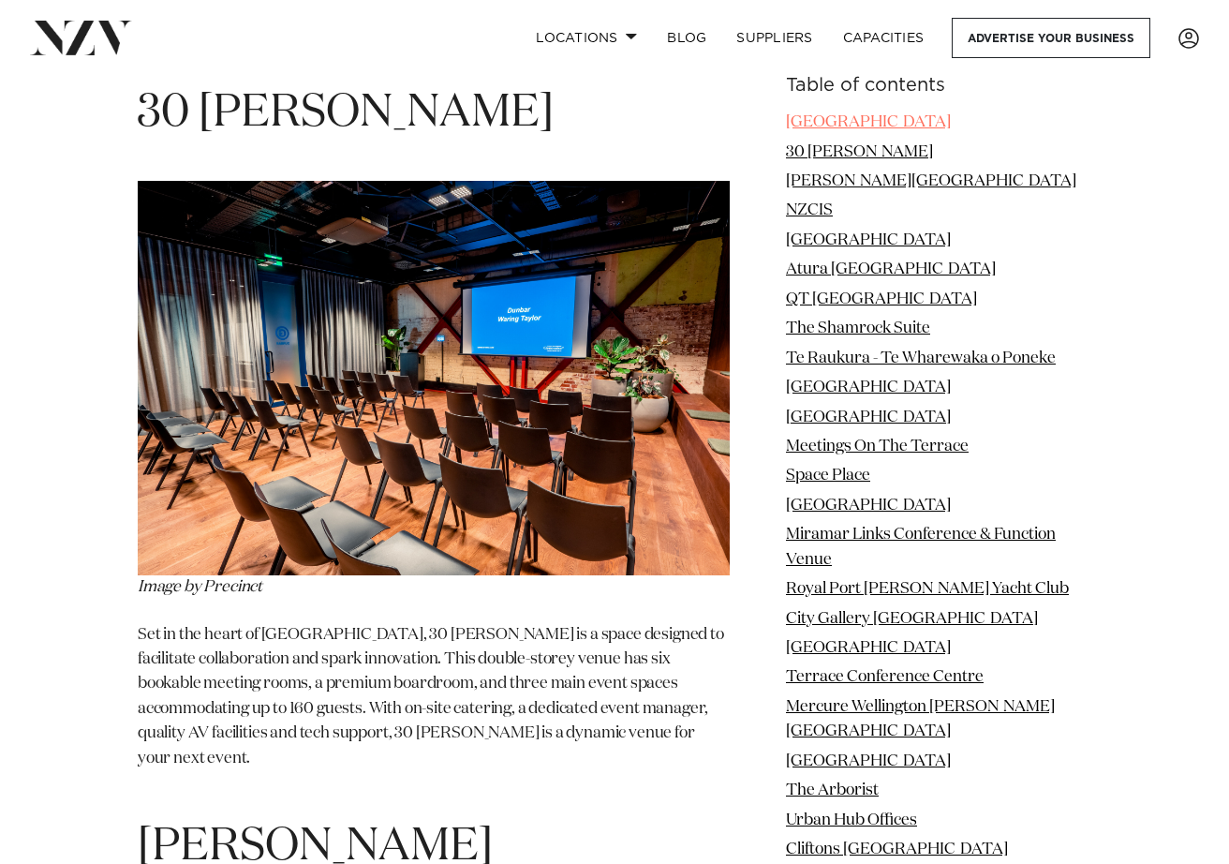
scroll to position [2971, 0]
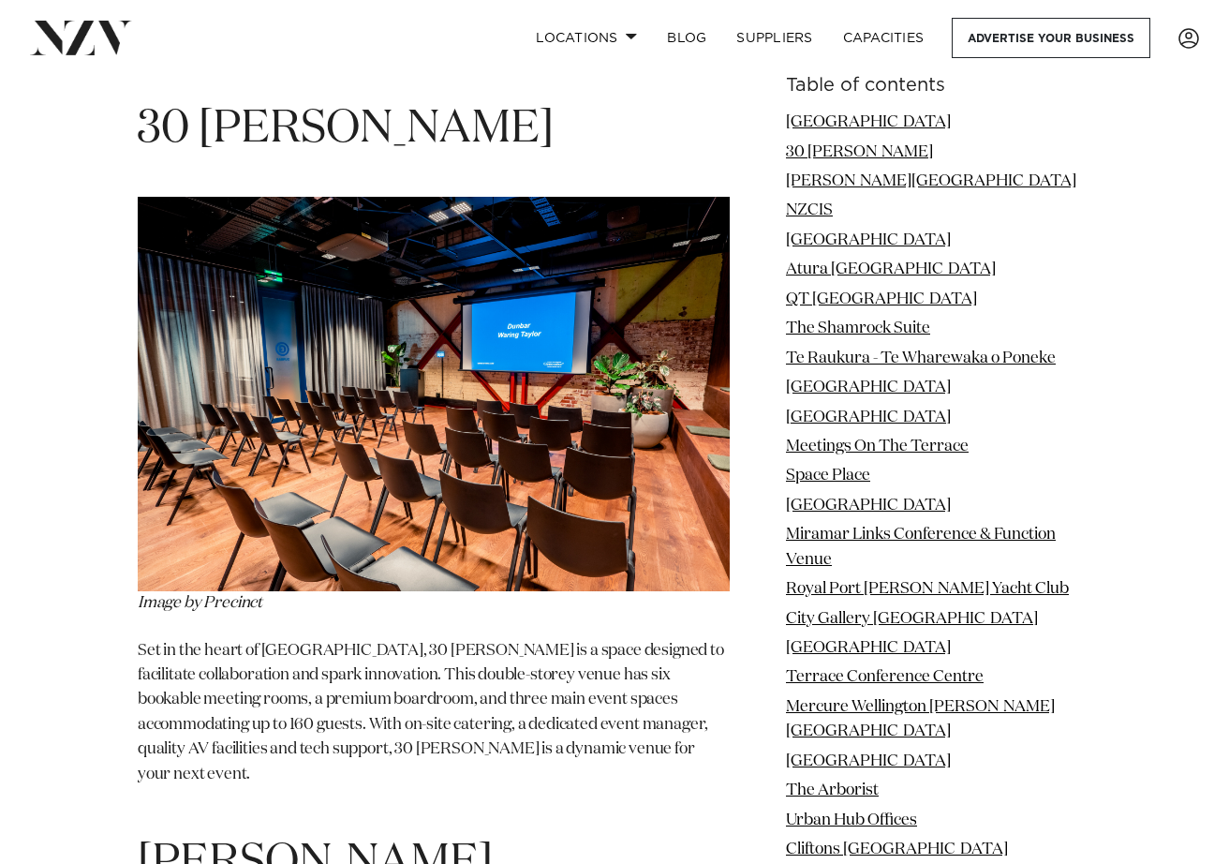
click at [443, 479] on img at bounding box center [434, 394] width 592 height 394
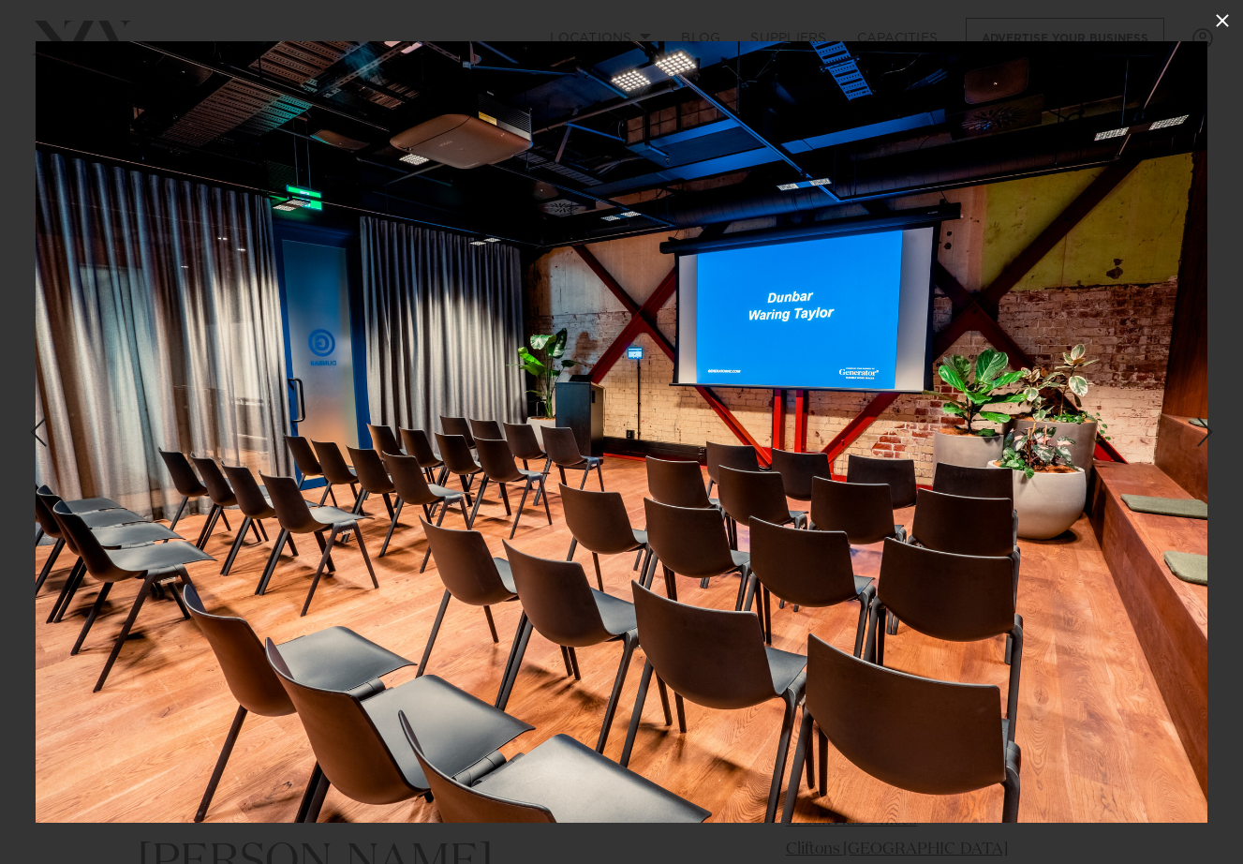
click at [1215, 24] on icon at bounding box center [1222, 20] width 22 height 22
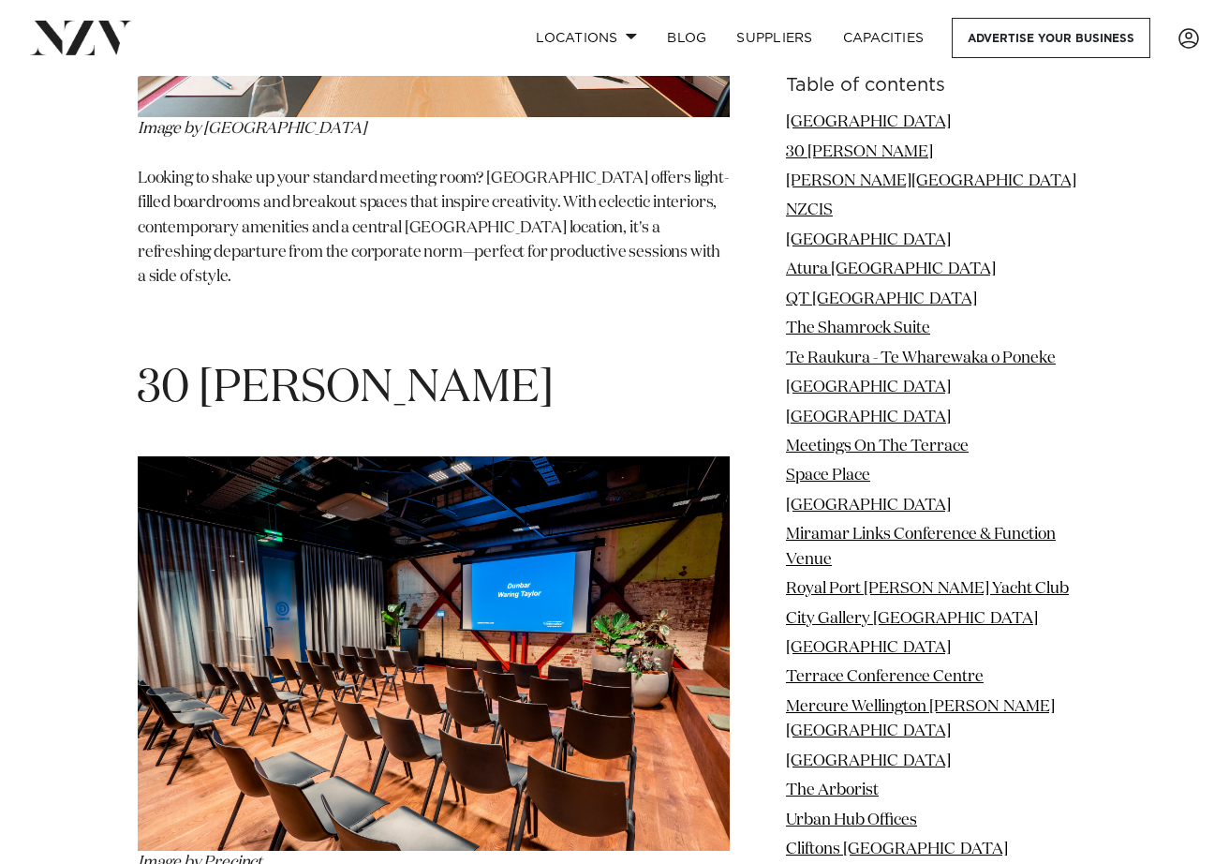
scroll to position [2690, 0]
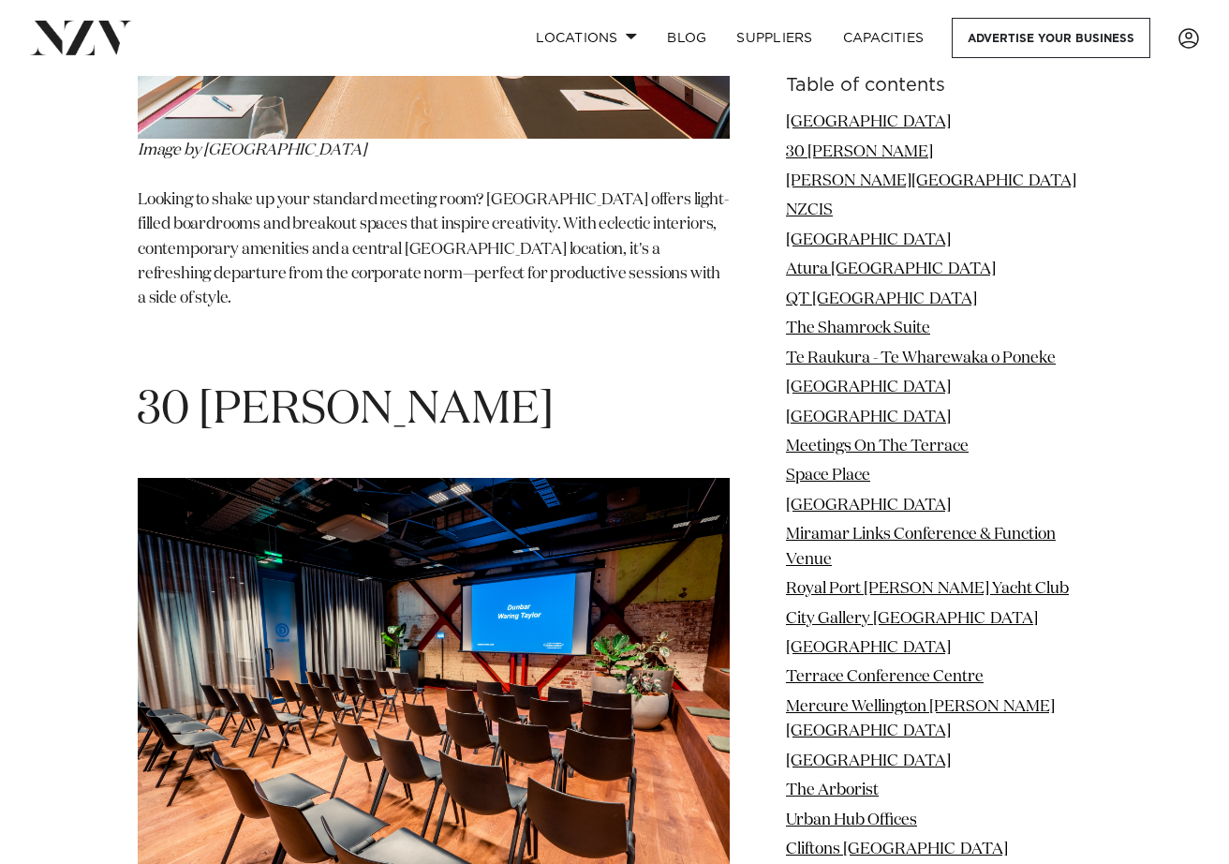
click at [265, 393] on h1 "30 [PERSON_NAME]" at bounding box center [434, 410] width 592 height 59
click at [448, 571] on img at bounding box center [434, 675] width 592 height 394
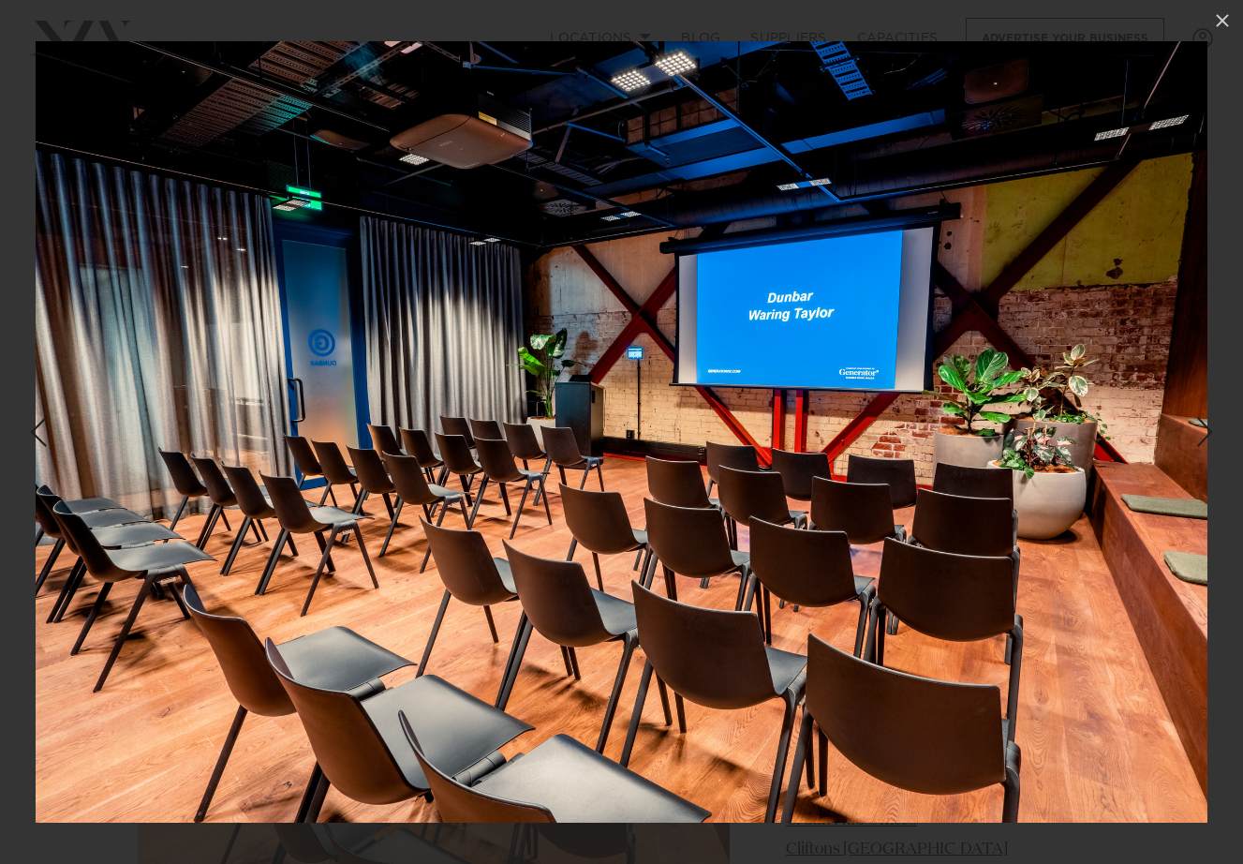
click at [448, 571] on img at bounding box center [622, 431] width 1172 height 781
click at [1215, 28] on icon at bounding box center [1222, 20] width 22 height 22
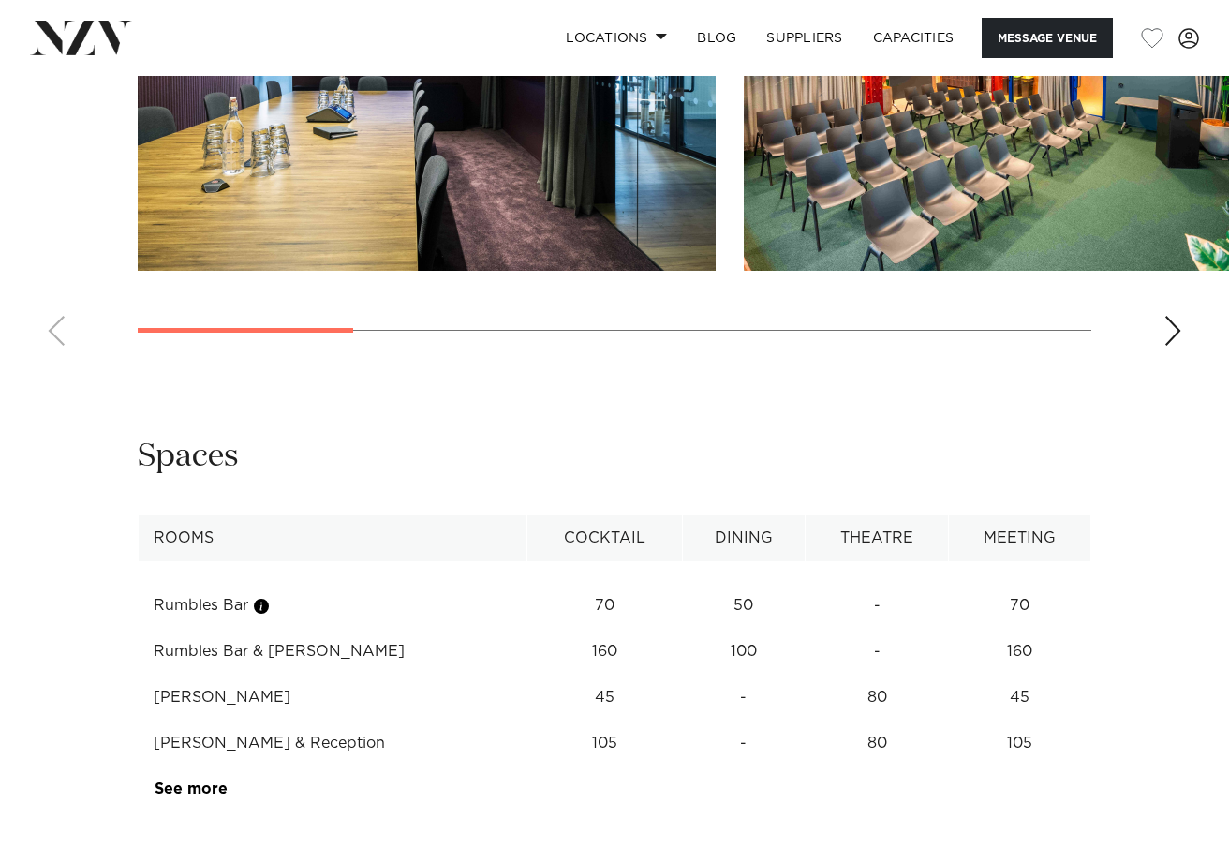
scroll to position [2155, 0]
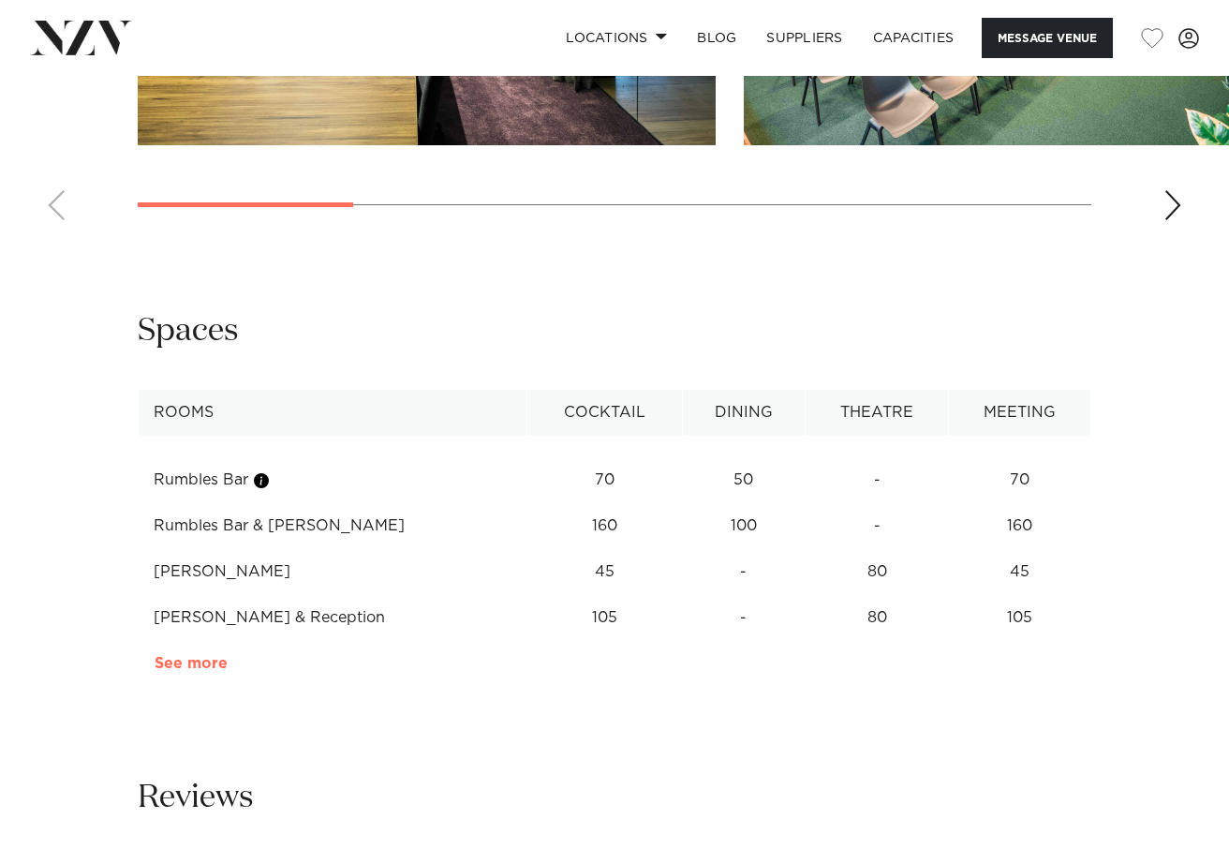
click at [181, 656] on link "See more" at bounding box center [228, 663] width 146 height 15
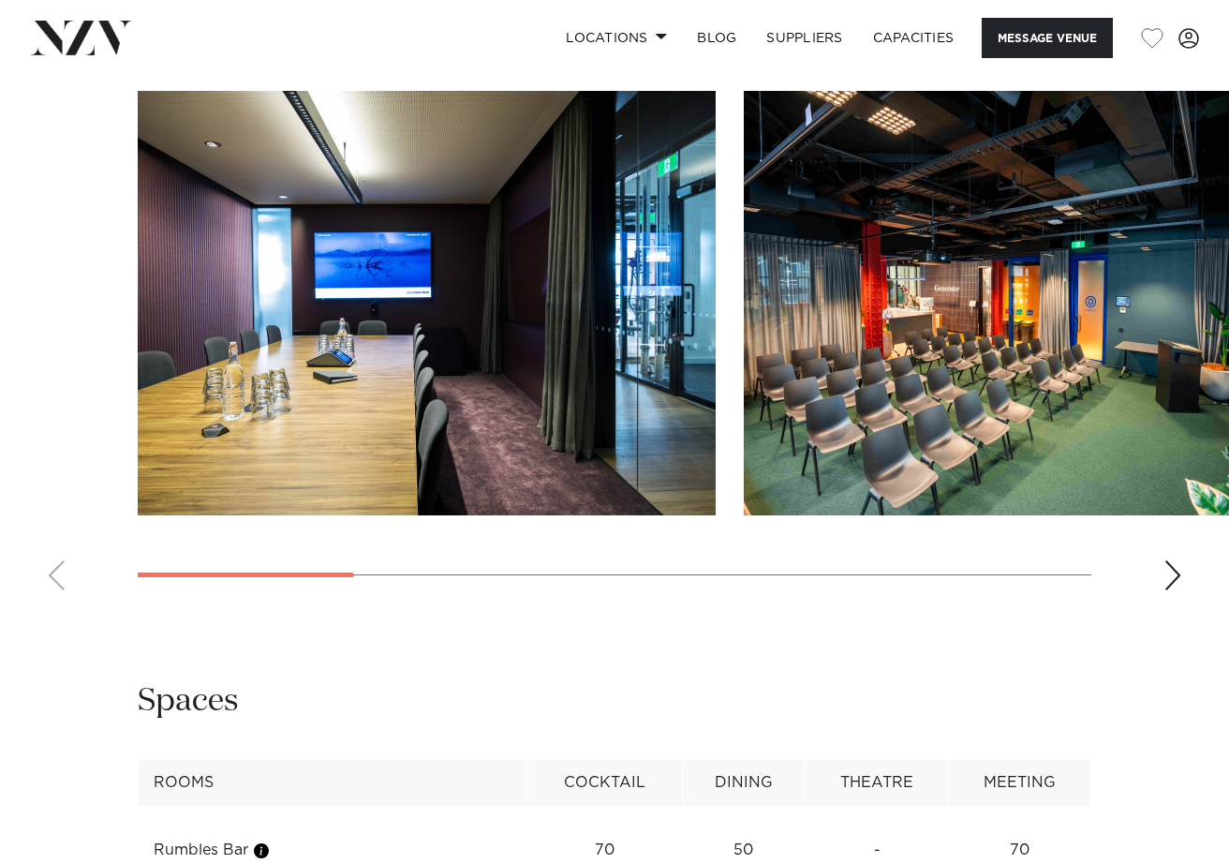
scroll to position [1780, 0]
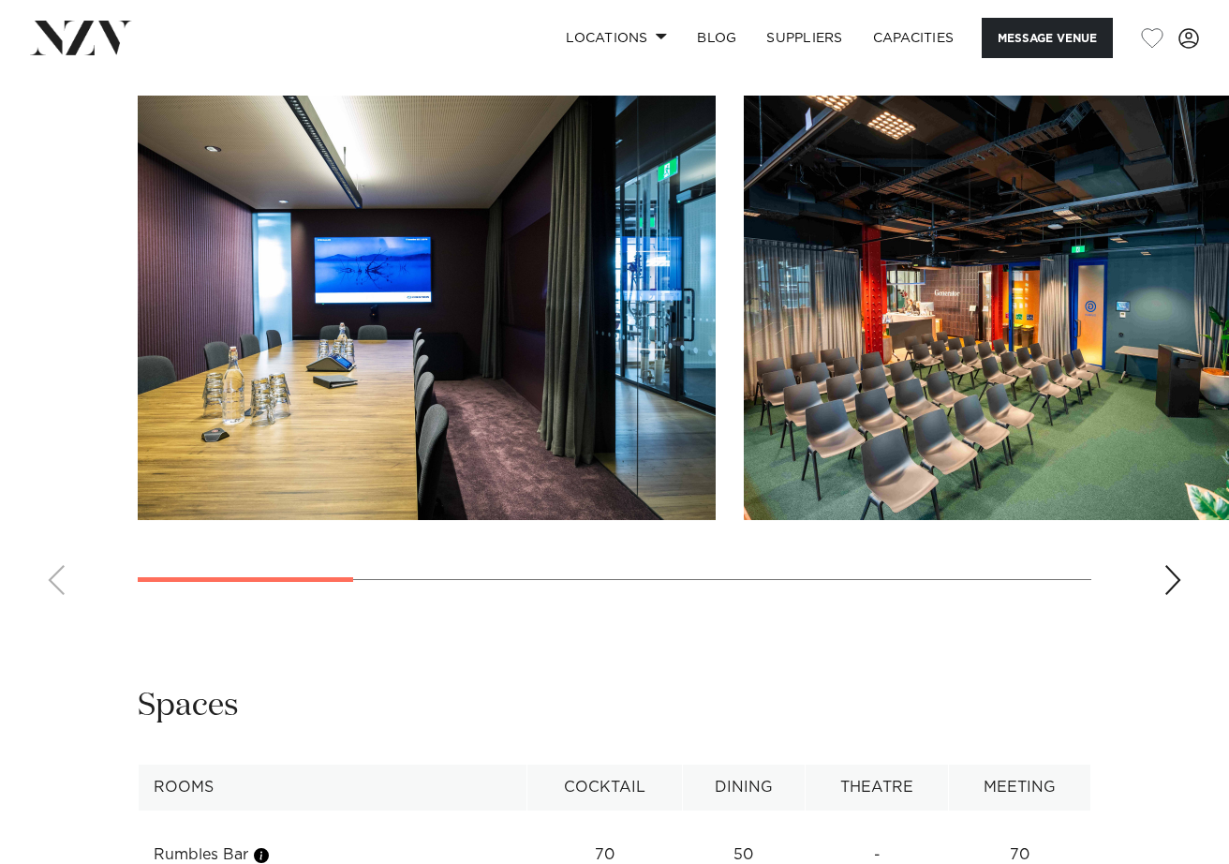
click at [1179, 571] on div "Next slide" at bounding box center [1173, 580] width 19 height 30
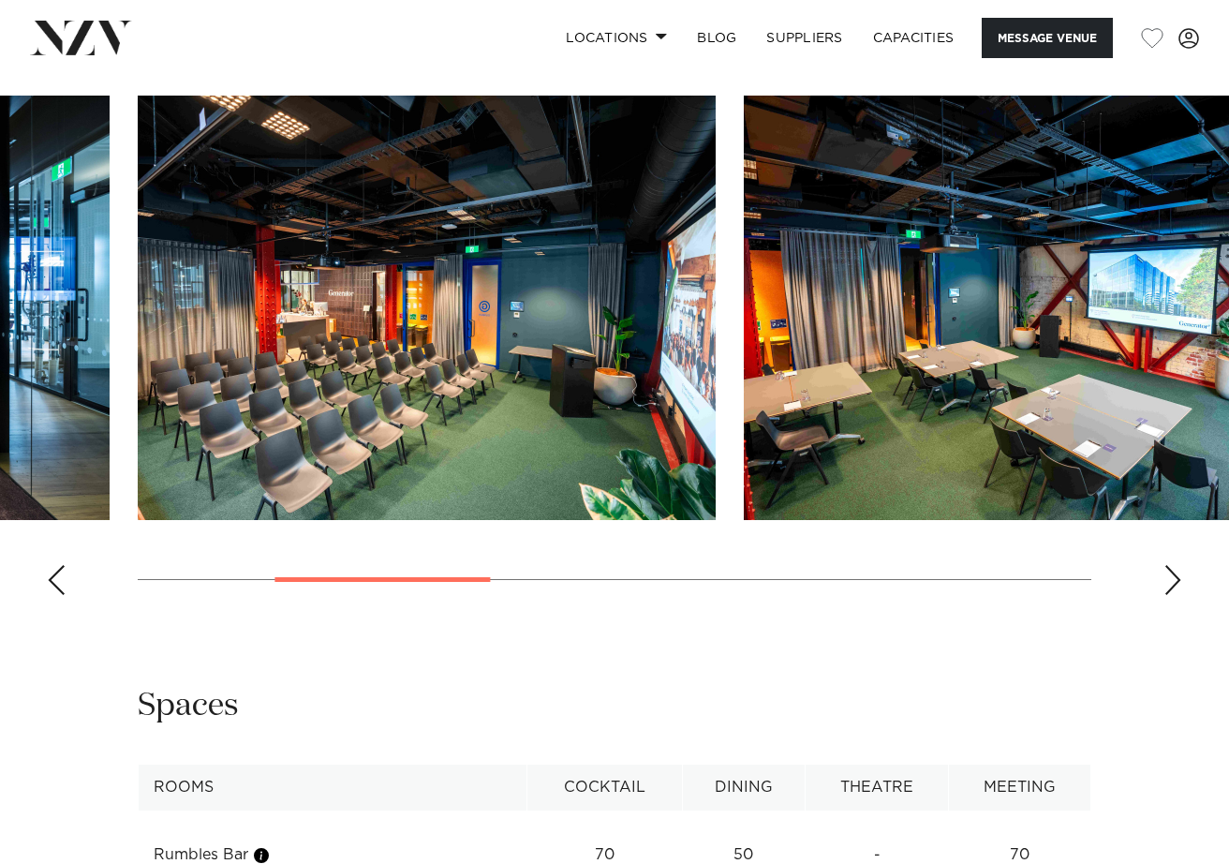
click at [1178, 571] on div "Next slide" at bounding box center [1173, 580] width 19 height 30
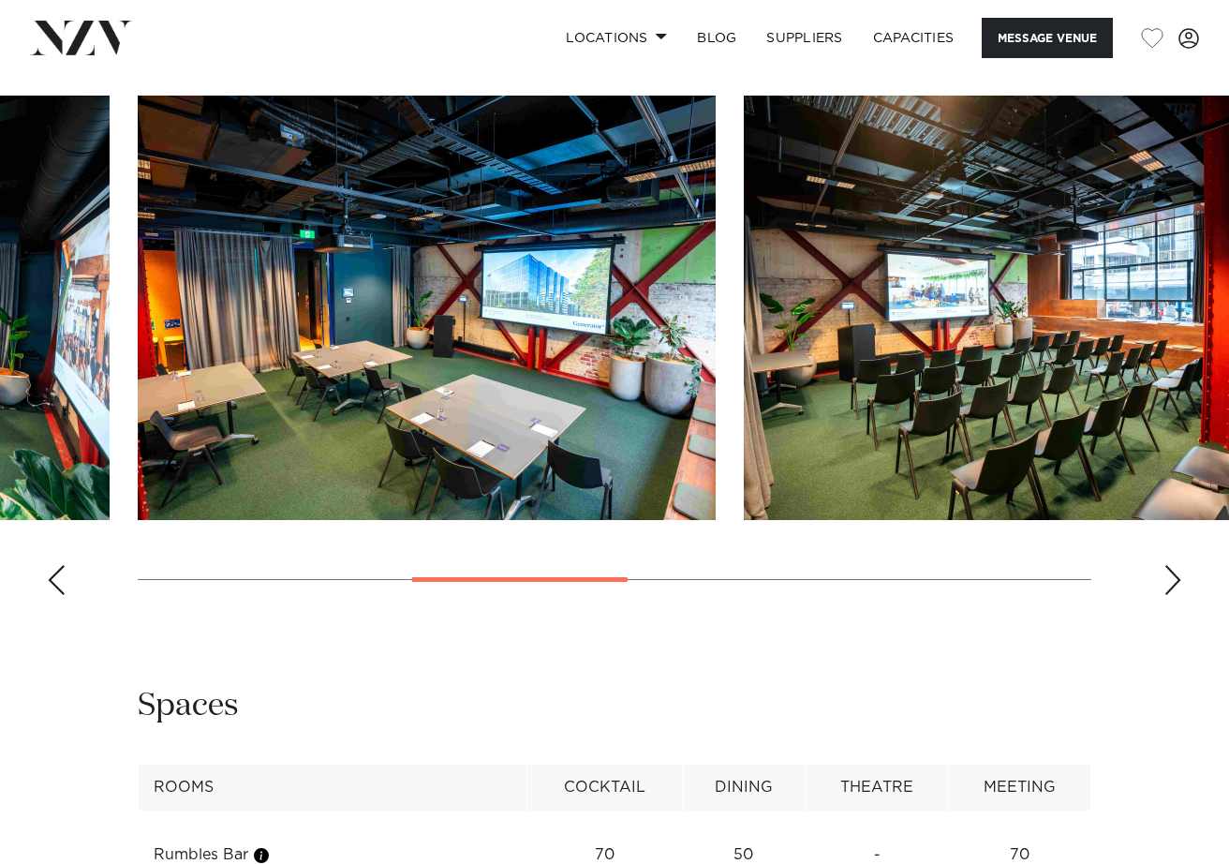
click at [1177, 571] on div "Next slide" at bounding box center [1173, 580] width 19 height 30
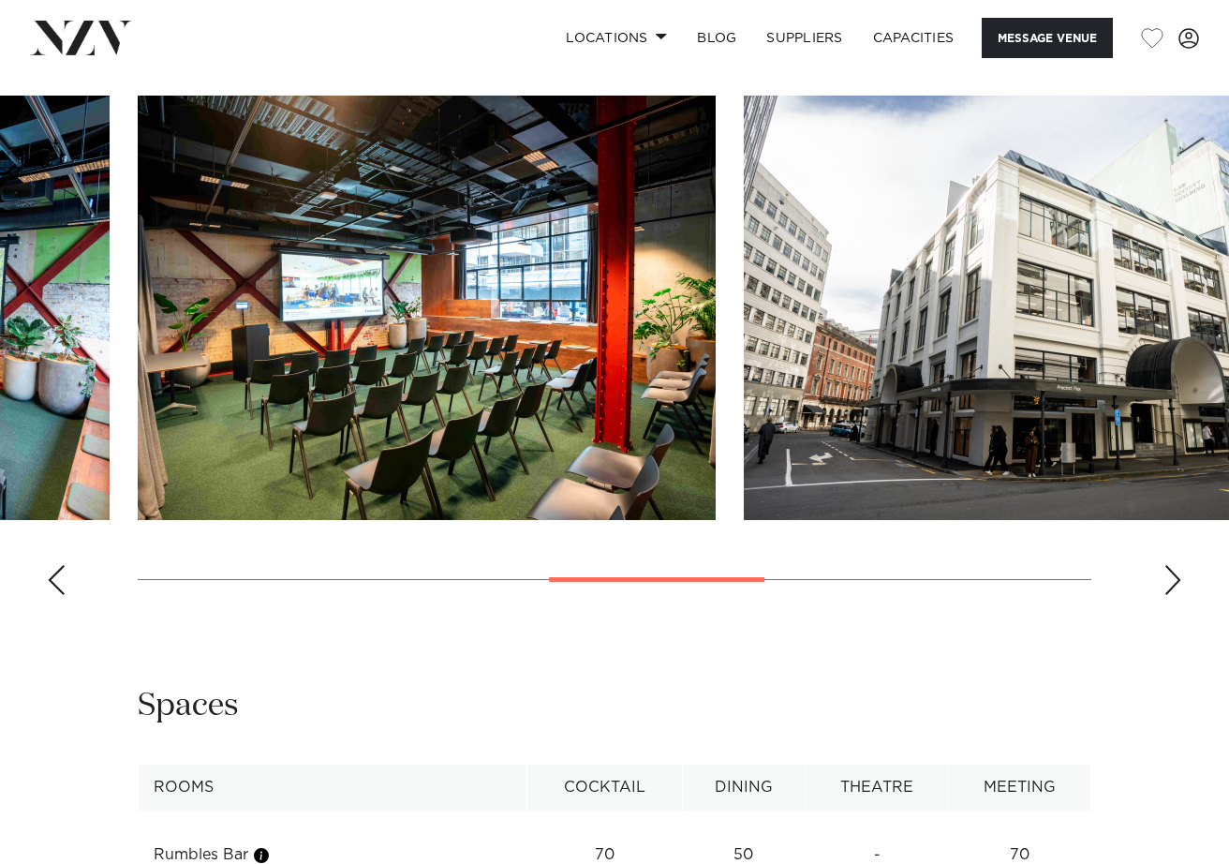
click at [1176, 571] on div "Next slide" at bounding box center [1173, 580] width 19 height 30
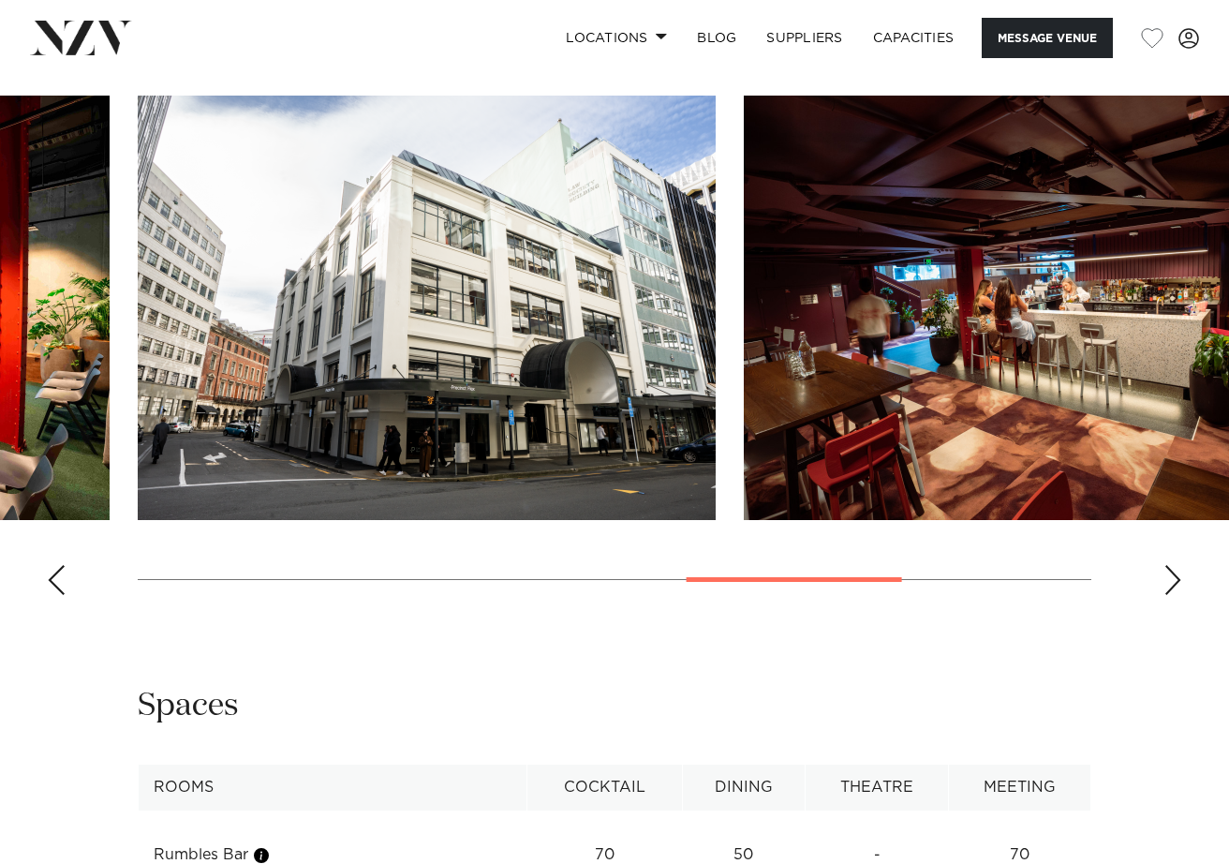
click at [1170, 567] on div "Next slide" at bounding box center [1173, 580] width 19 height 30
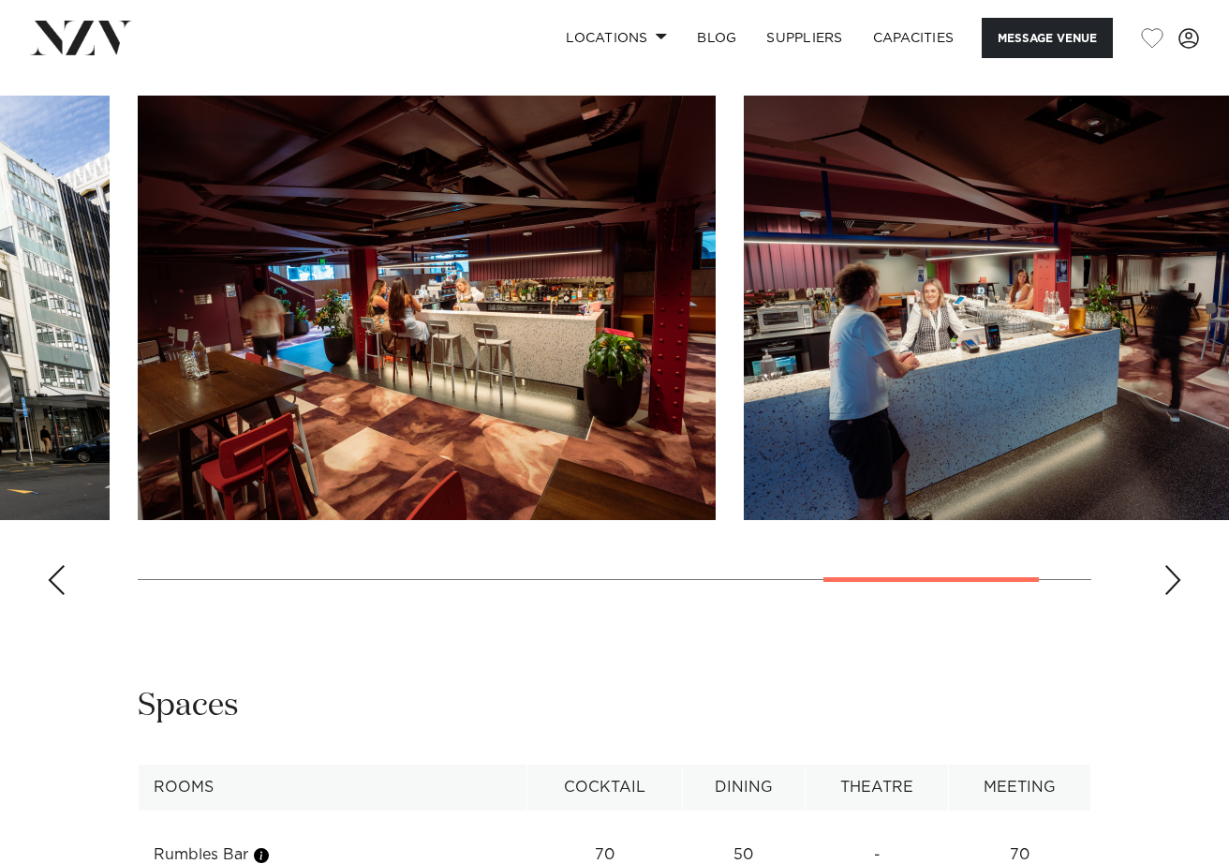
click at [1179, 571] on div "Next slide" at bounding box center [1173, 580] width 19 height 30
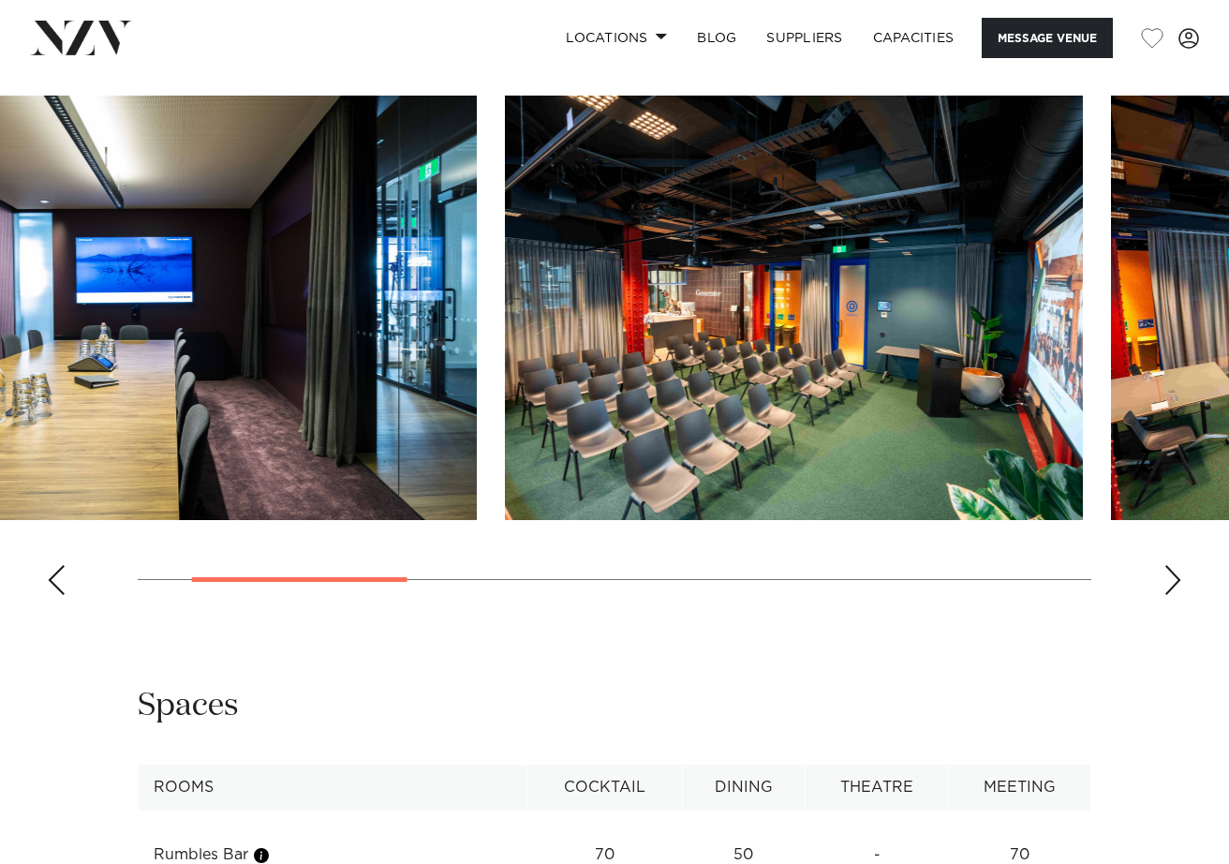
click at [350, 585] on swiper-container at bounding box center [614, 353] width 1229 height 514
